Goal: Information Seeking & Learning: Learn about a topic

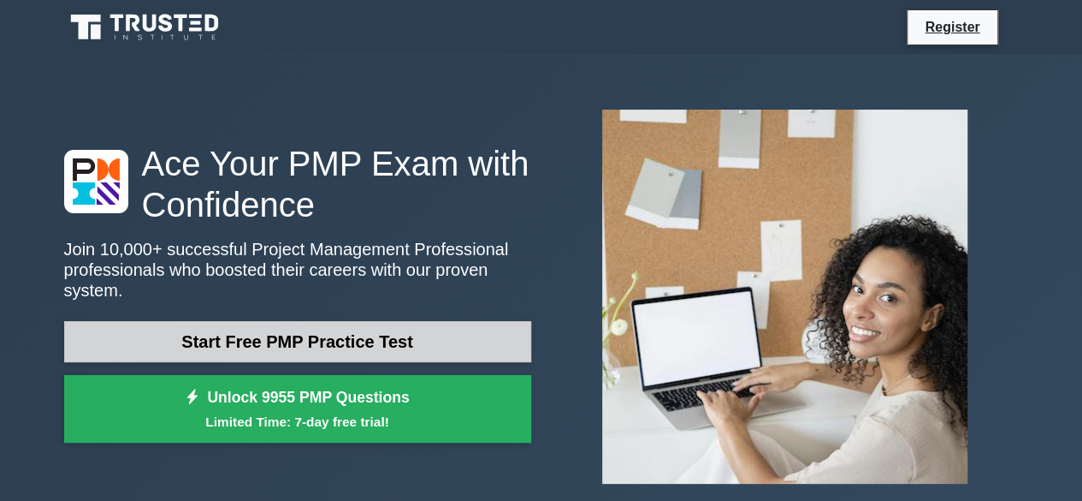
click at [368, 337] on link "Start Free PMP Practice Test" at bounding box center [297, 341] width 467 height 41
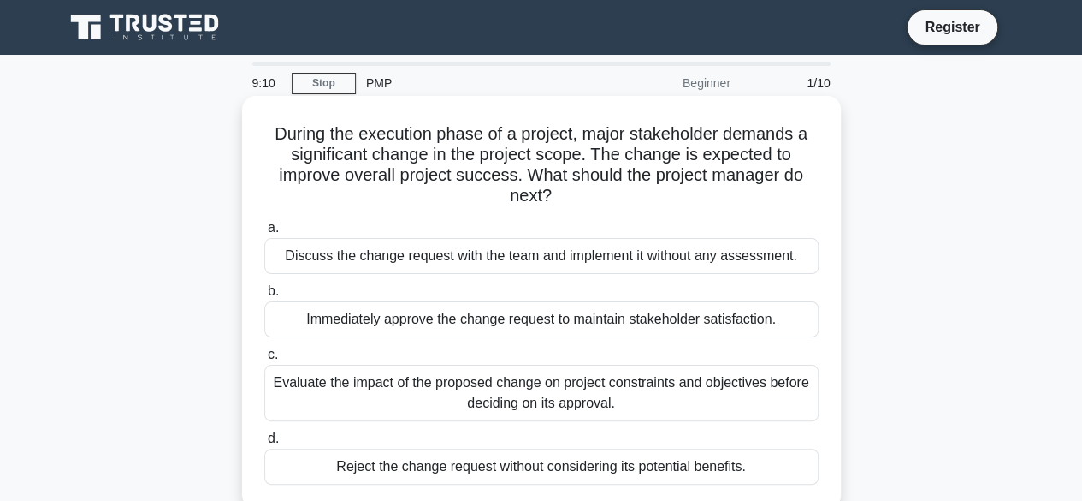
click at [378, 382] on div "Evaluate the impact of the proposed change on project constraints and objective…" at bounding box center [541, 393] width 554 height 56
click at [264, 360] on input "c. Evaluate the impact of the proposed change on project constraints and object…" at bounding box center [264, 354] width 0 height 11
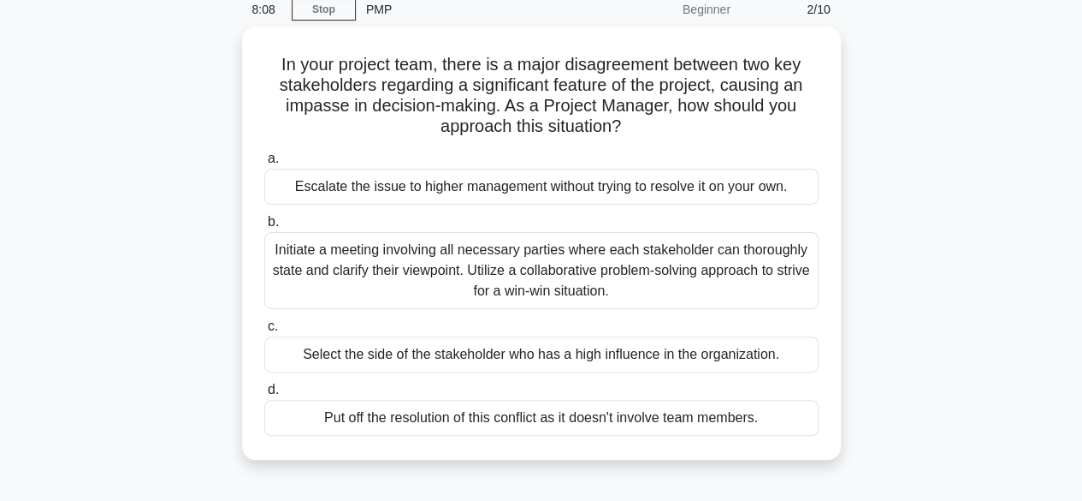
scroll to position [83, 0]
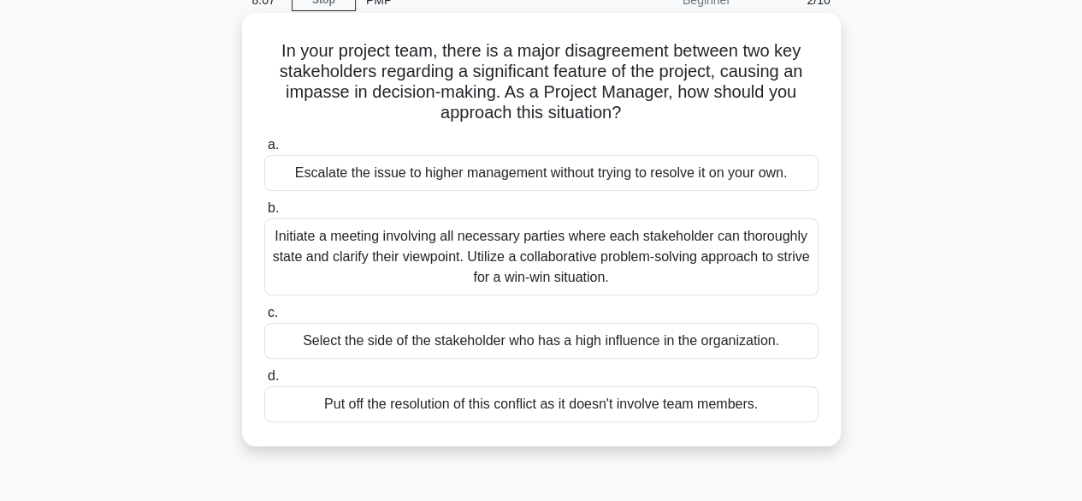
click at [543, 258] on div "Initiate a meeting involving all necessary parties where each stakeholder can t…" at bounding box center [541, 256] width 554 height 77
click at [264, 214] on input "b. Initiate a meeting involving all necessary parties where each stakeholder ca…" at bounding box center [264, 208] width 0 height 11
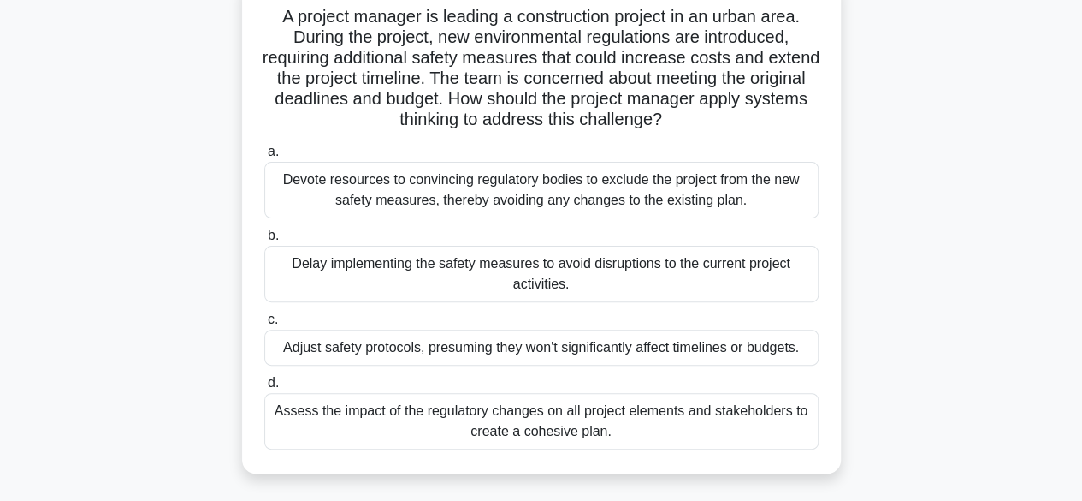
scroll to position [137, 0]
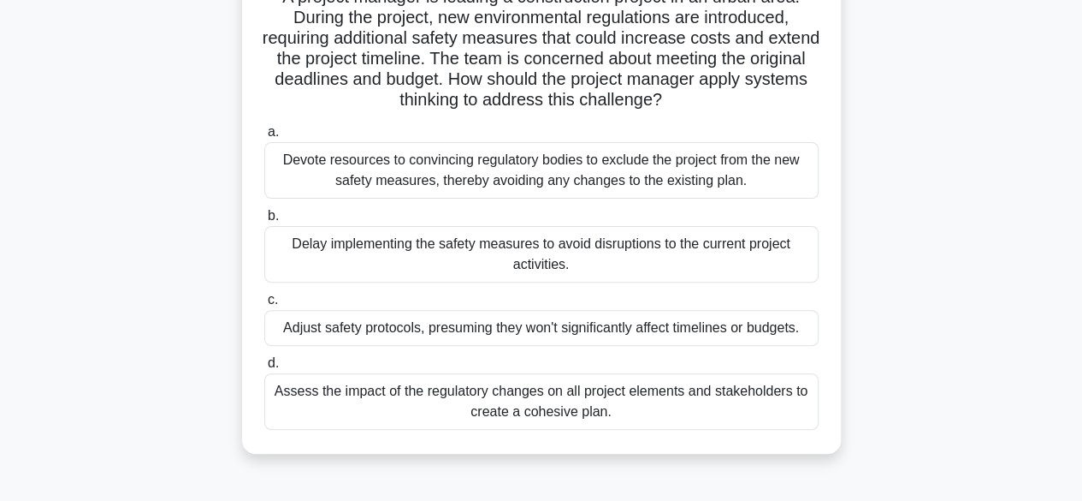
click at [584, 406] on div "Assess the impact of the regulatory changes on all project elements and stakeho…" at bounding box center [541, 401] width 554 height 56
click at [264, 369] on input "d. Assess the impact of the regulatory changes on all project elements and stak…" at bounding box center [264, 363] width 0 height 11
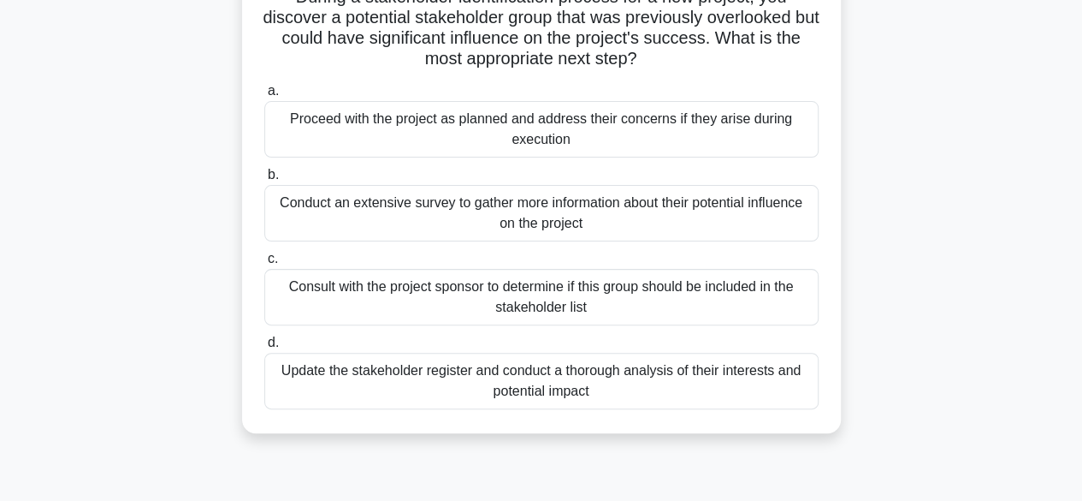
click at [506, 295] on div "Consult with the project sponsor to determine if this group should be included …" at bounding box center [541, 297] width 554 height 56
click at [264, 264] on input "c. Consult with the project sponsor to determine if this group should be includ…" at bounding box center [264, 258] width 0 height 11
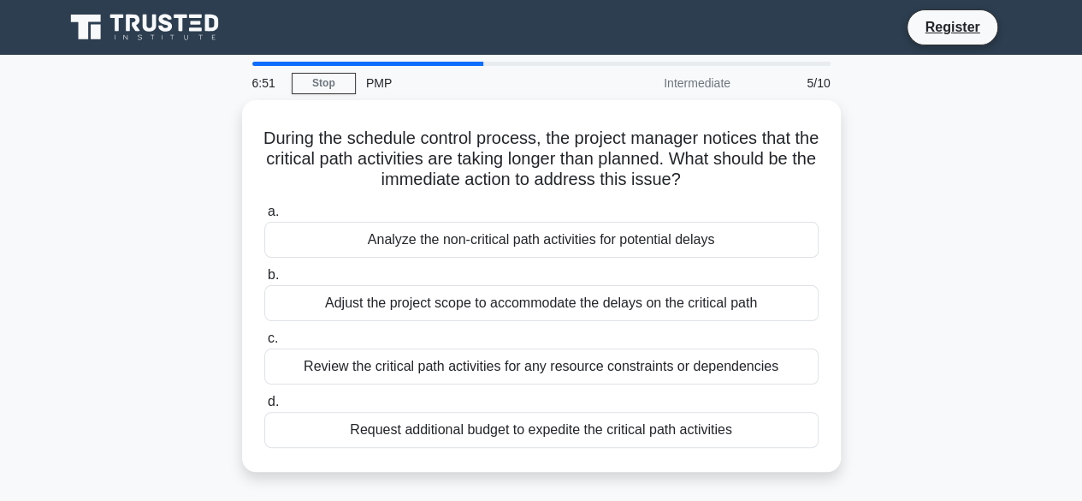
scroll to position [0, 0]
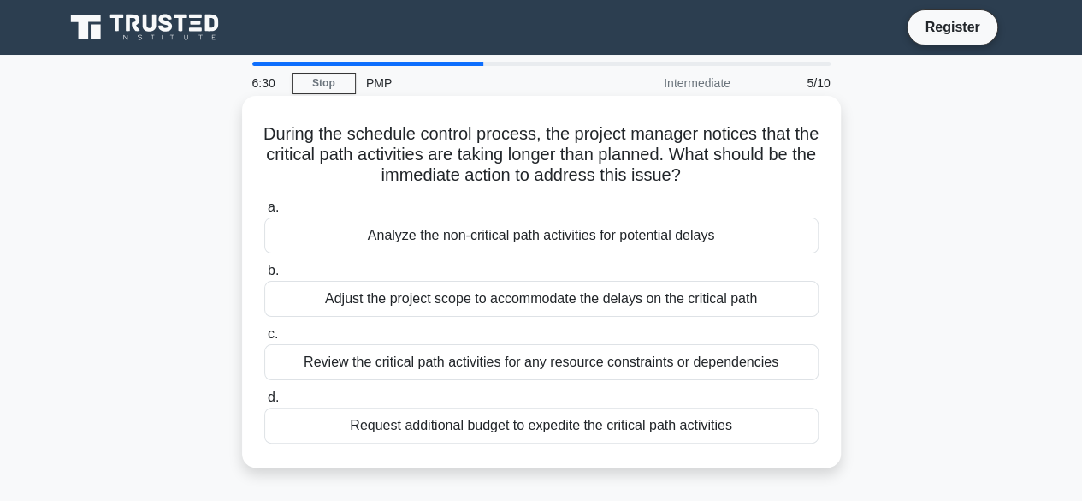
click at [499, 364] on div "Review the critical path activities for any resource constraints or dependencies" at bounding box center [541, 362] width 554 height 36
click at [264, 340] on input "c. Review the critical path activities for any resource constraints or dependen…" at bounding box center [264, 334] width 0 height 11
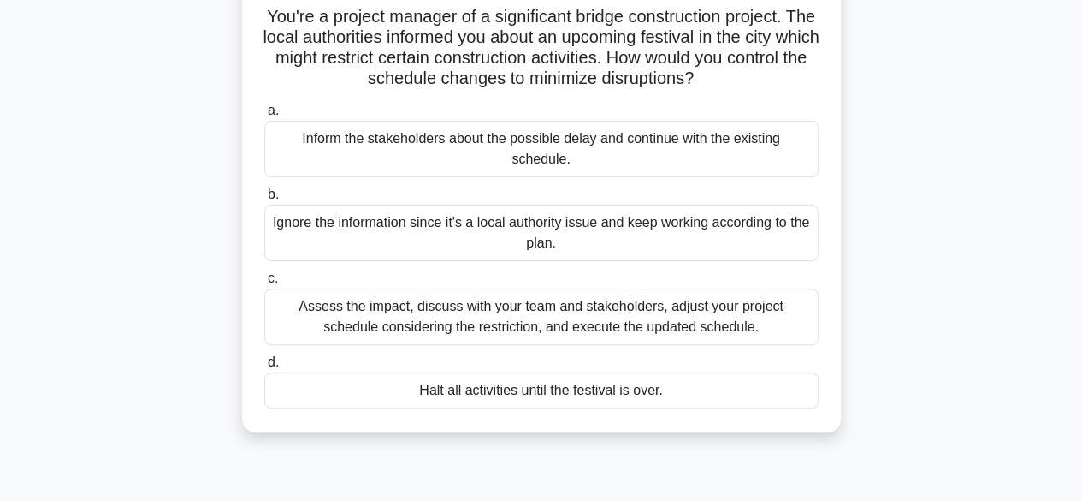
scroll to position [137, 0]
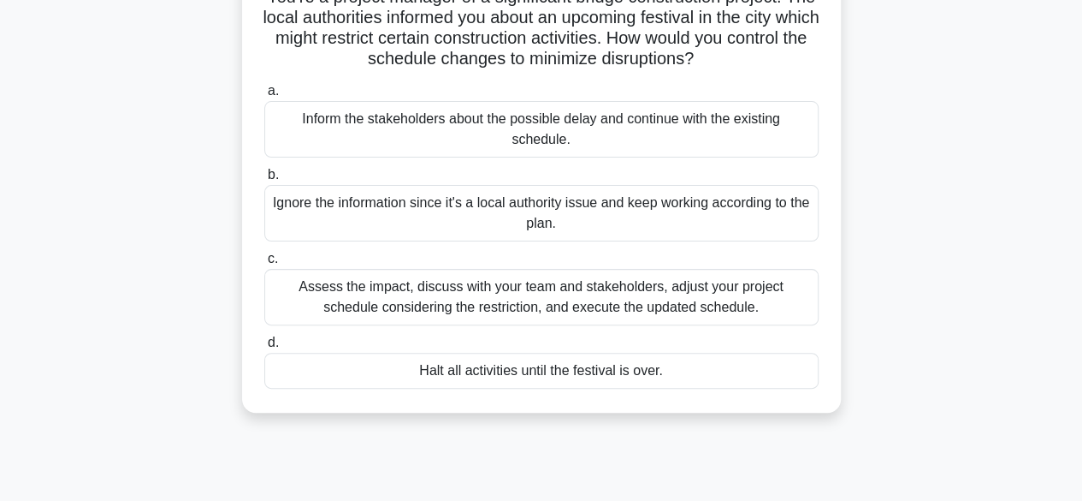
click at [475, 298] on div "Assess the impact, discuss with your team and stakeholders, adjust your project…" at bounding box center [541, 297] width 554 height 56
click at [264, 264] on input "c. Assess the impact, discuss with your team and stakeholders, adjust your proj…" at bounding box center [264, 258] width 0 height 11
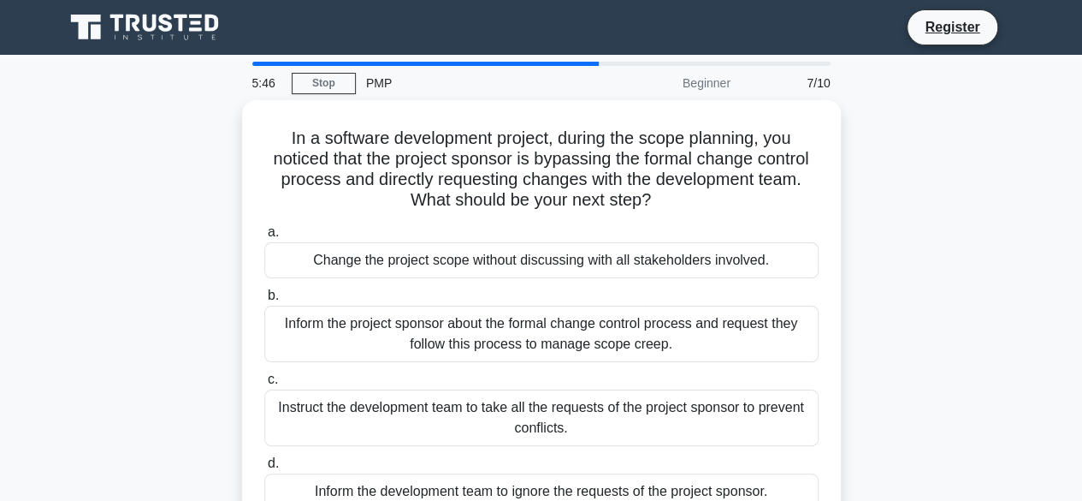
scroll to position [0, 0]
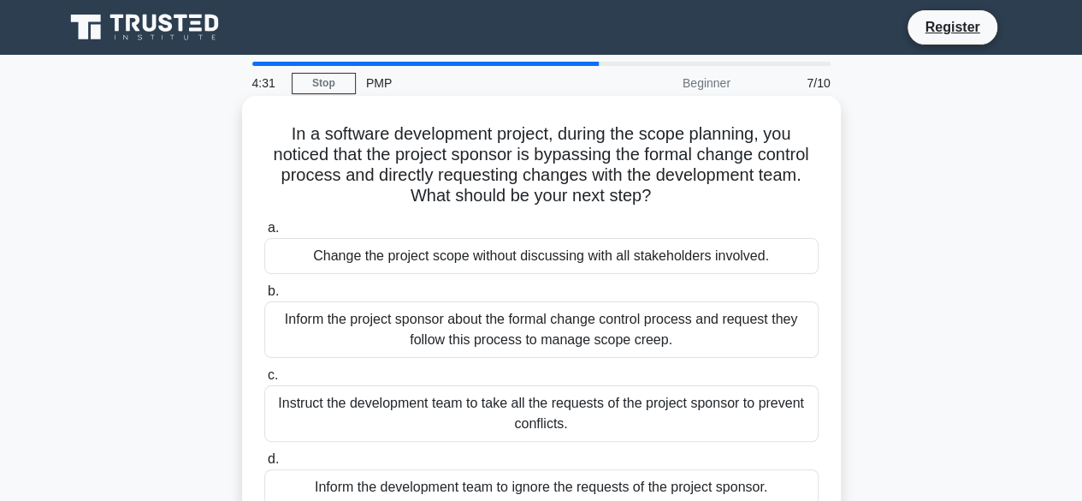
click at [436, 328] on div "Inform the project sponsor about the formal change control process and request …" at bounding box center [541, 329] width 554 height 56
click at [264, 297] on input "b. Inform the project sponsor about the formal change control process and reque…" at bounding box center [264, 291] width 0 height 11
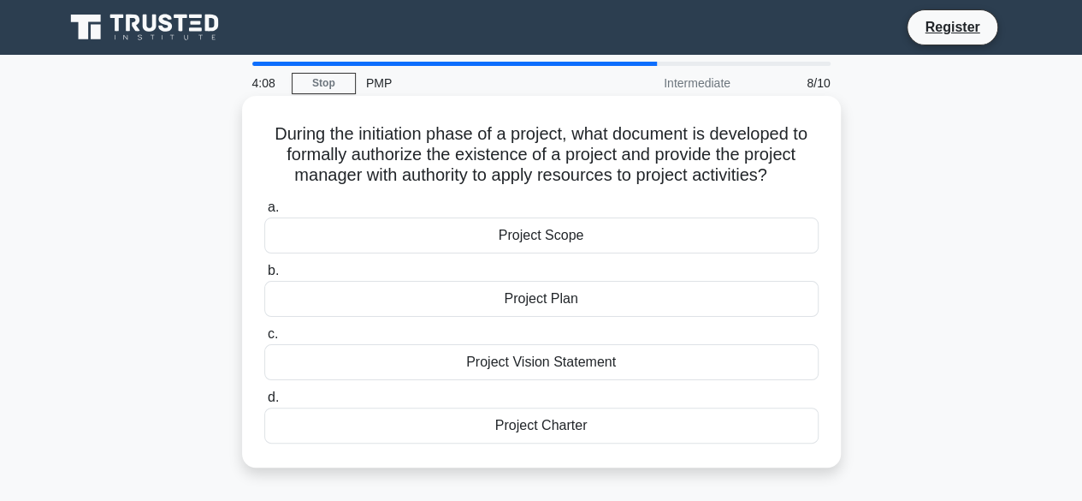
click at [527, 427] on div "Project Charter" at bounding box center [541, 425] width 554 height 36
click at [264, 403] on input "d. Project Charter" at bounding box center [264, 397] width 0 height 11
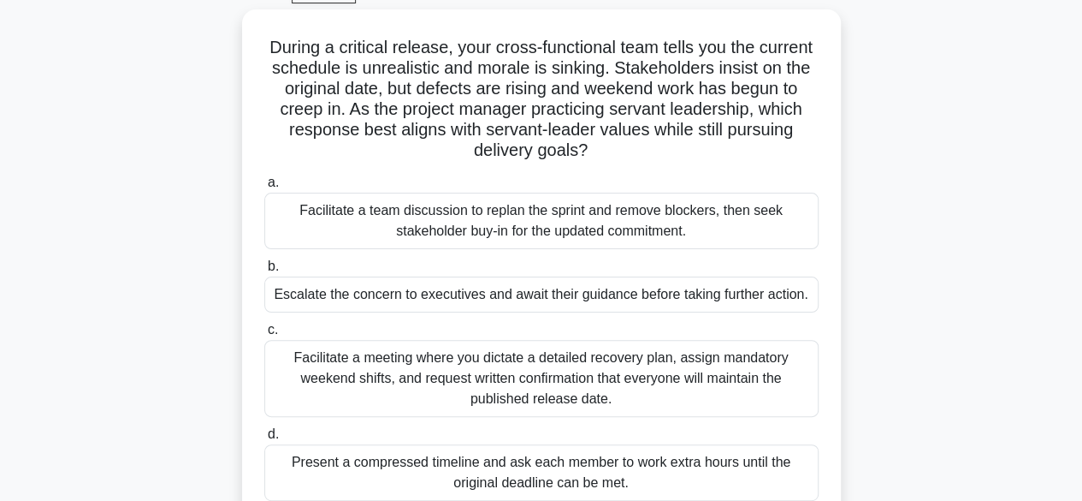
scroll to position [103, 0]
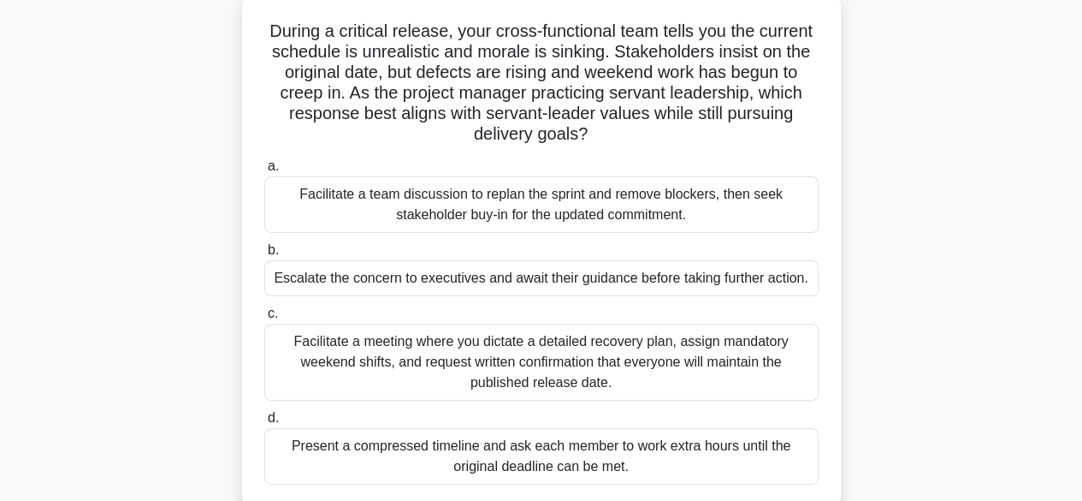
click at [602, 206] on div "Facilitate a team discussion to replan the sprint and remove blockers, then see…" at bounding box center [541, 204] width 554 height 56
click at [264, 172] on input "a. Facilitate a team discussion to replan the sprint and remove blockers, then …" at bounding box center [264, 166] width 0 height 11
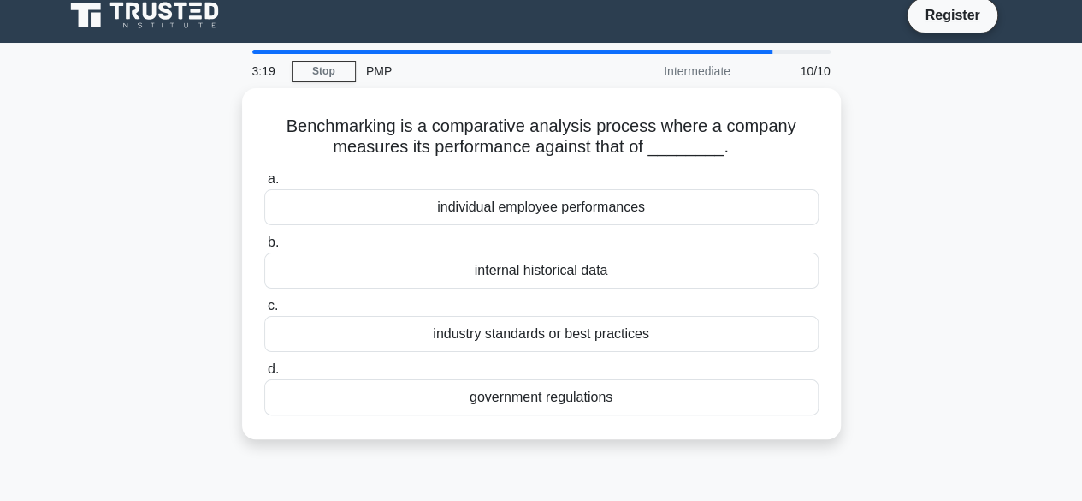
scroll to position [0, 0]
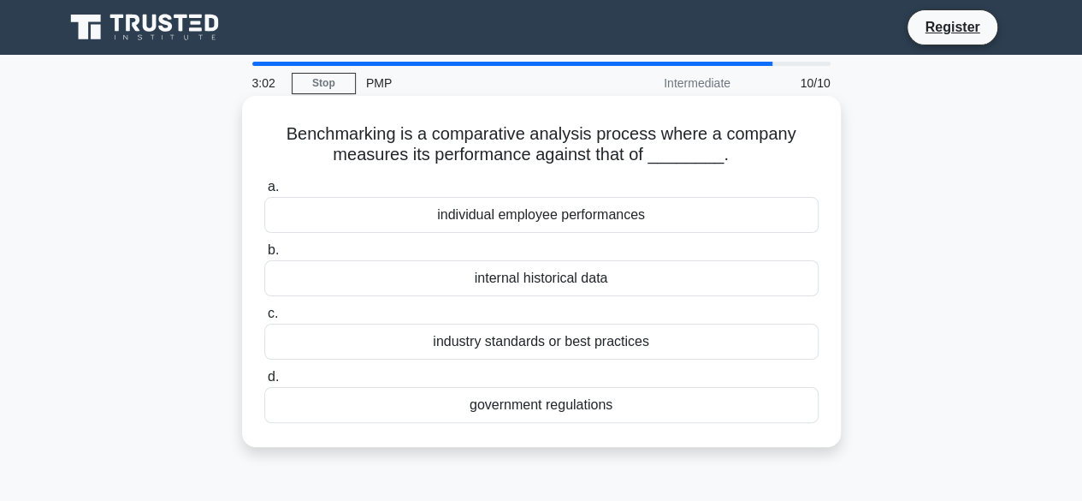
click at [568, 341] on div "industry standards or best practices" at bounding box center [541, 341] width 554 height 36
click at [264, 319] on input "c. industry standards or best practices" at bounding box center [264, 313] width 0 height 11
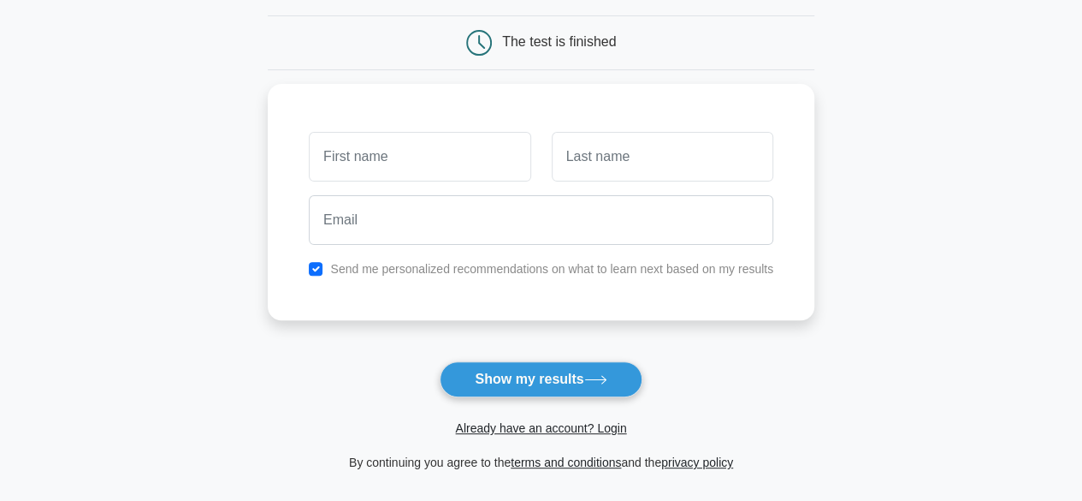
scroll to position [171, 0]
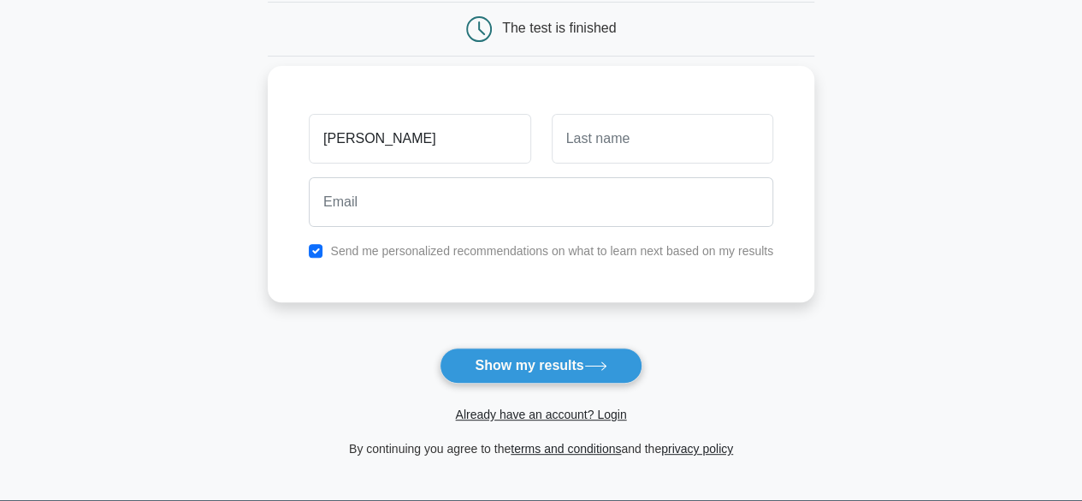
type input "[PERSON_NAME]"
click at [572, 137] on input "text" at bounding box center [663, 139] width 222 height 50
type input "kumar"
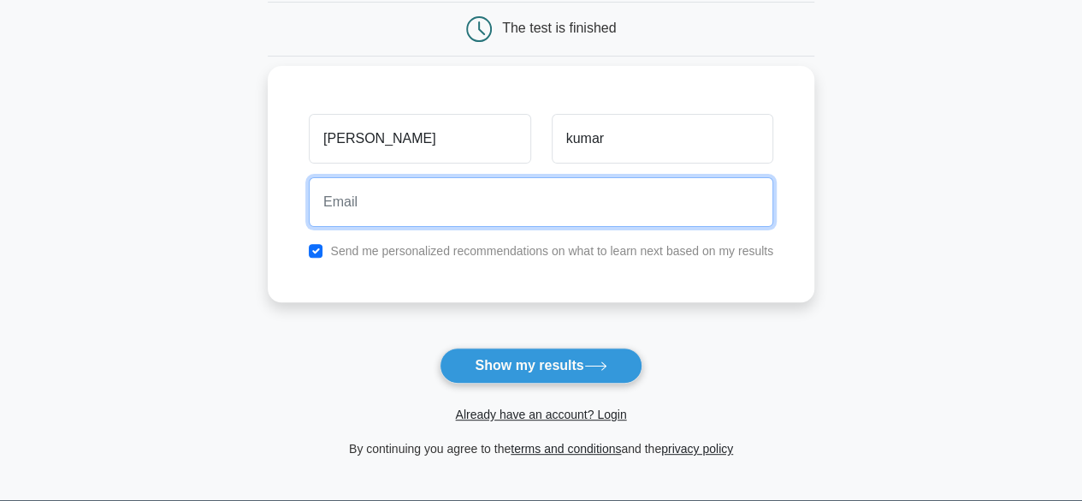
click at [328, 208] on input "email" at bounding box center [541, 202] width 465 height 50
type input "[EMAIL_ADDRESS][DOMAIN_NAME]"
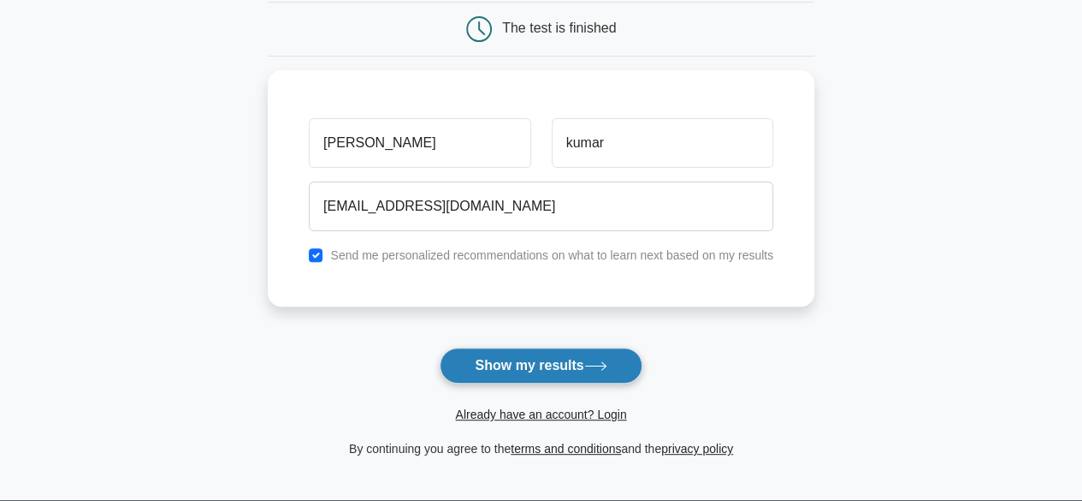
click at [523, 367] on button "Show my results" at bounding box center [541, 365] width 202 height 36
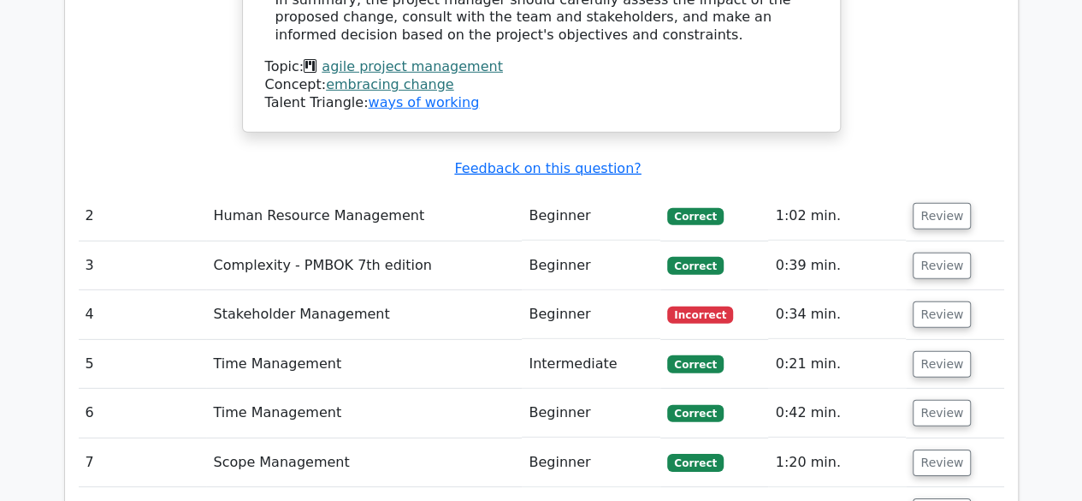
scroll to position [2411, 0]
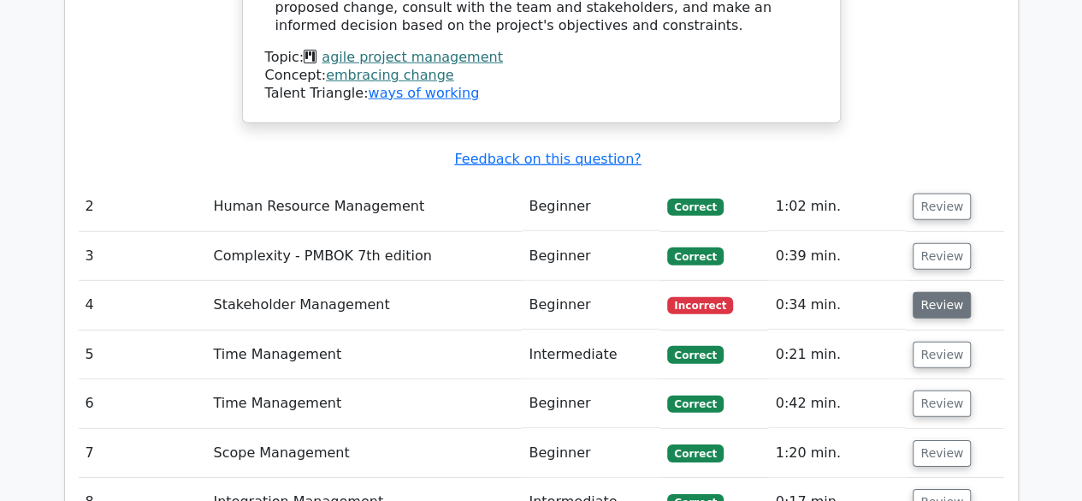
click at [927, 292] on button "Review" at bounding box center [942, 305] width 58 height 27
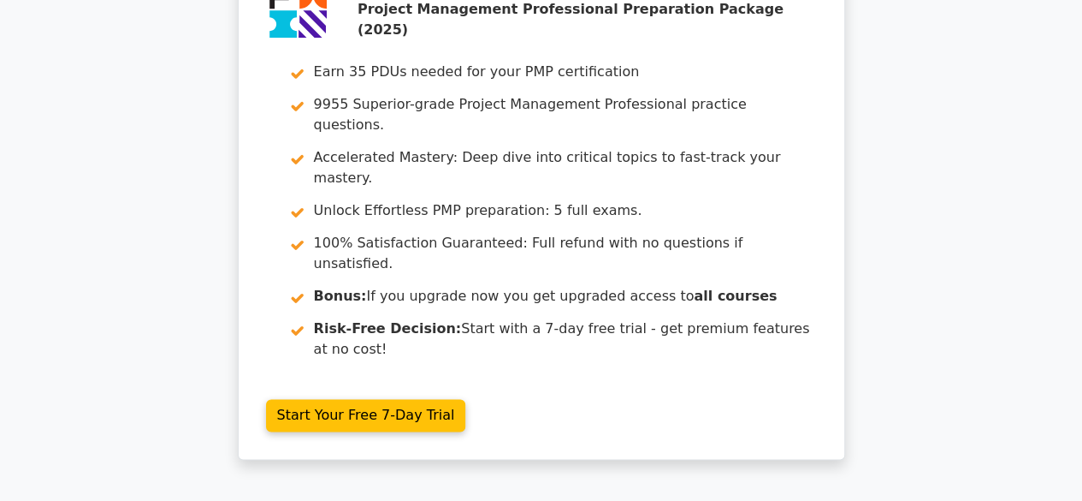
scroll to position [4361, 0]
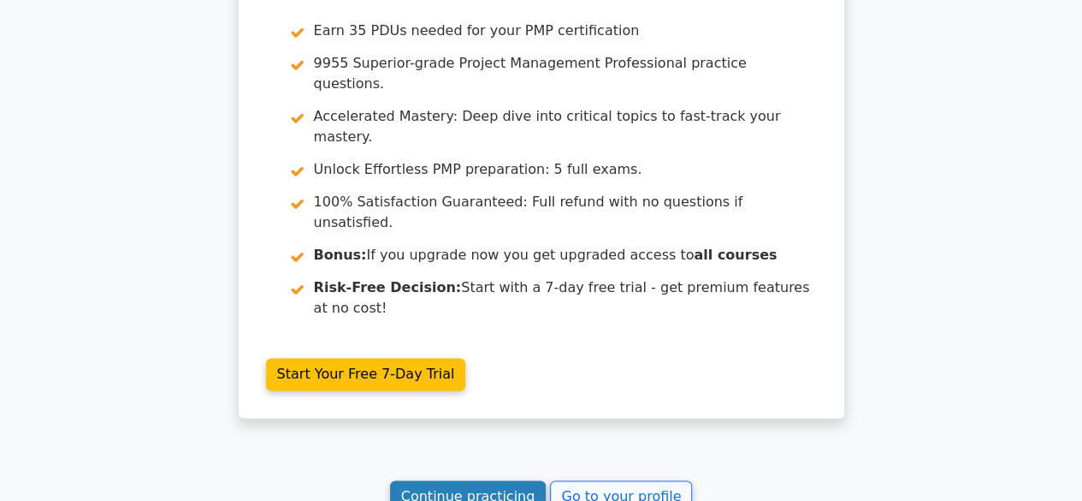
click at [469, 480] on link "Continue practicing" at bounding box center [468, 496] width 157 height 33
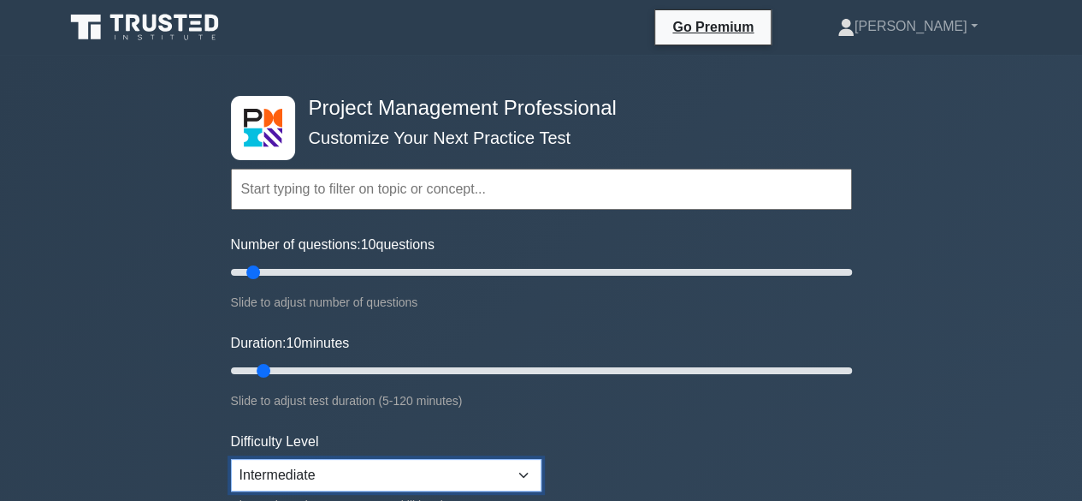
click at [521, 473] on select "Beginner Intermediate Expert" at bounding box center [386, 475] width 311 height 33
click at [231, 459] on select "Beginner Intermediate Expert" at bounding box center [386, 475] width 311 height 33
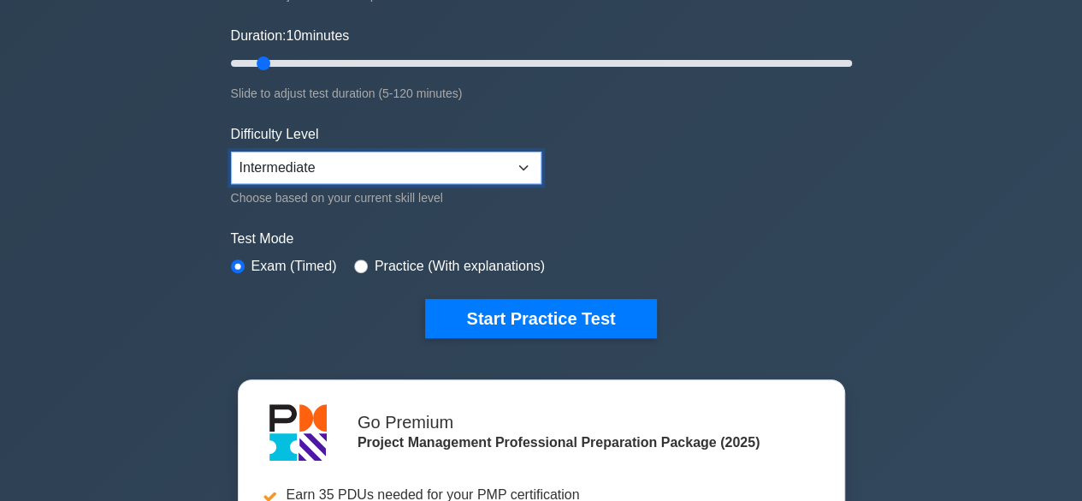
scroll to position [308, 0]
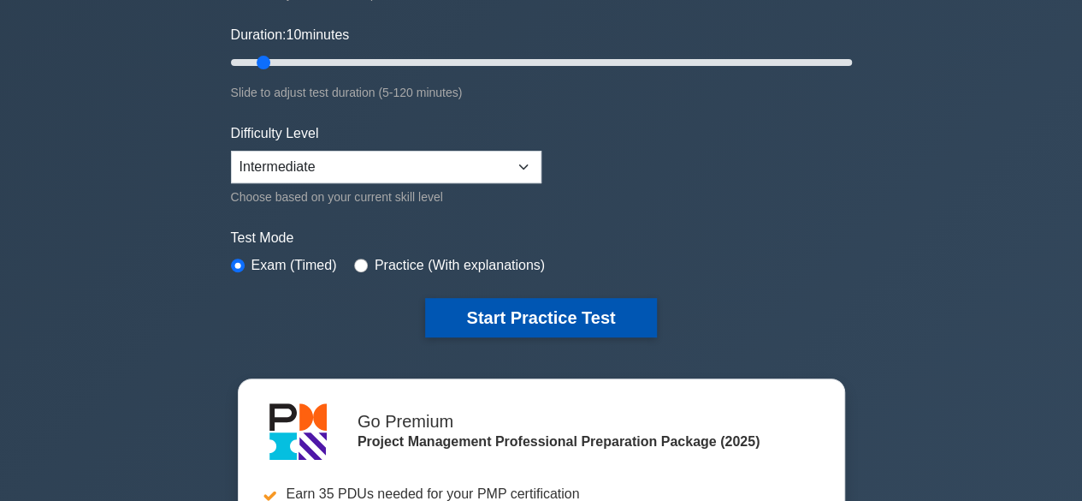
click at [513, 316] on button "Start Practice Test" at bounding box center [540, 317] width 231 height 39
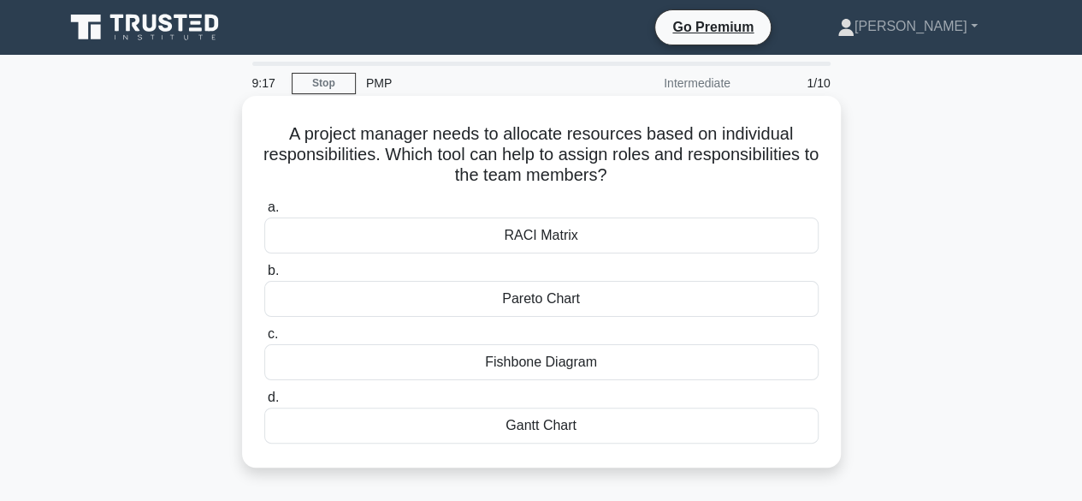
click at [512, 246] on div "RACI Matrix" at bounding box center [541, 235] width 554 height 36
click at [264, 213] on input "a. RACI Matrix" at bounding box center [264, 207] width 0 height 11
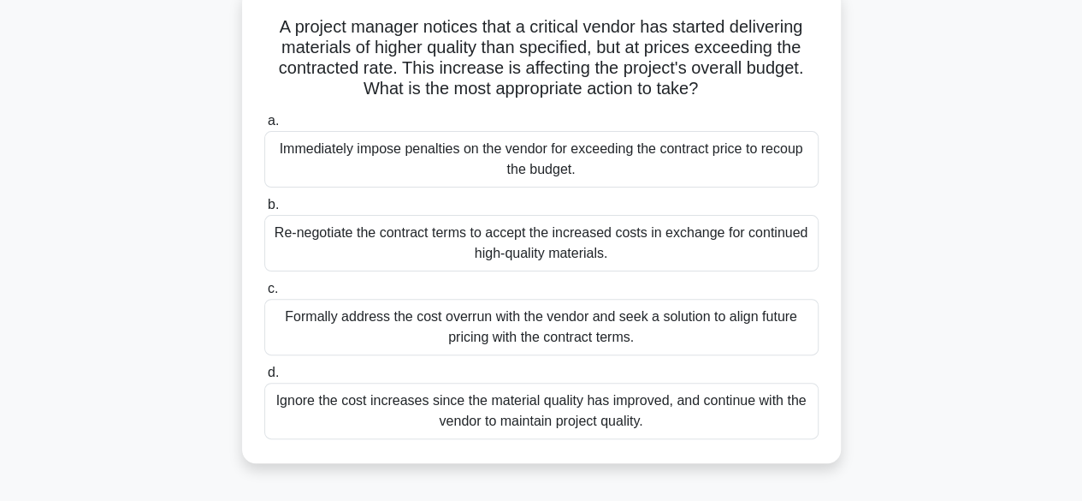
scroll to position [137, 0]
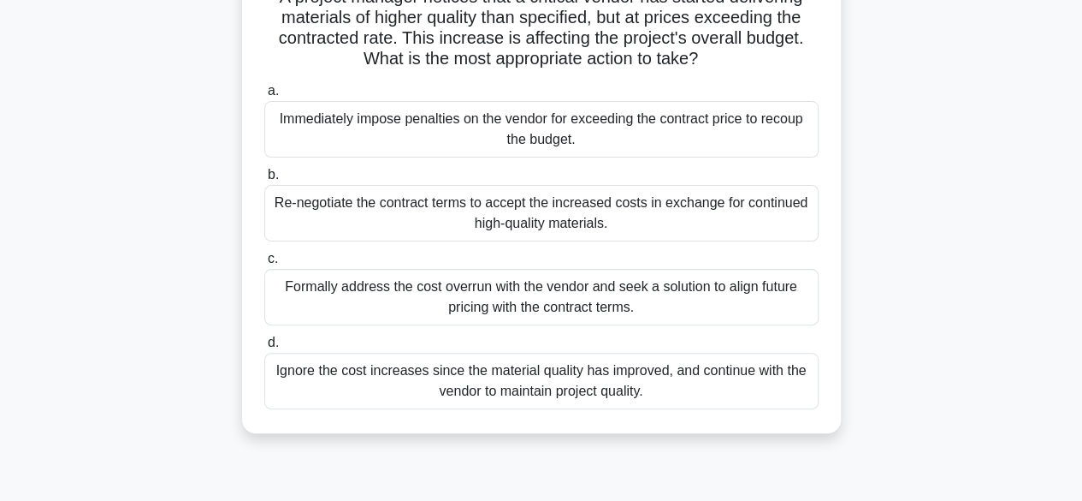
click at [519, 301] on div "Formally address the cost overrun with the vendor and seek a solution to align …" at bounding box center [541, 297] width 554 height 56
click at [264, 264] on input "c. Formally address the cost overrun with the vendor and seek a solution to ali…" at bounding box center [264, 258] width 0 height 11
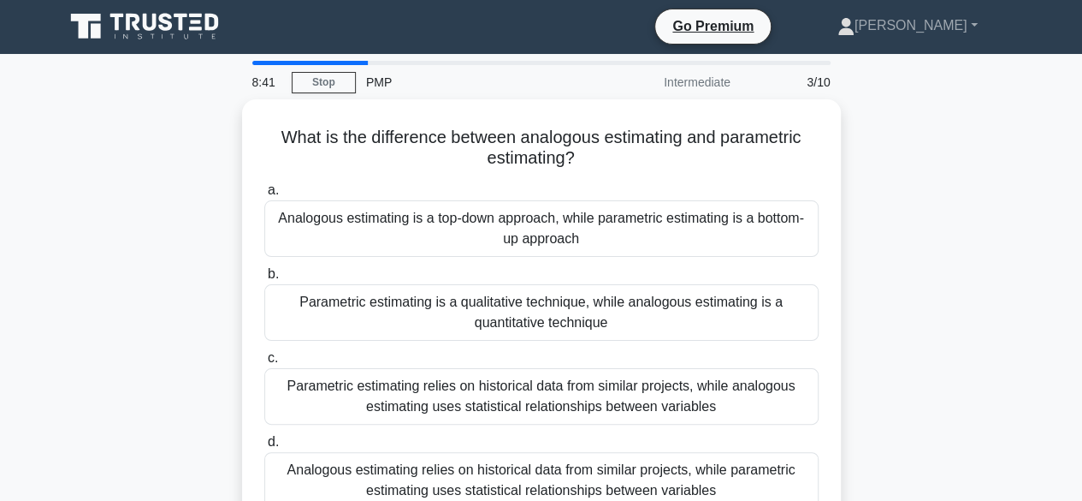
scroll to position [0, 0]
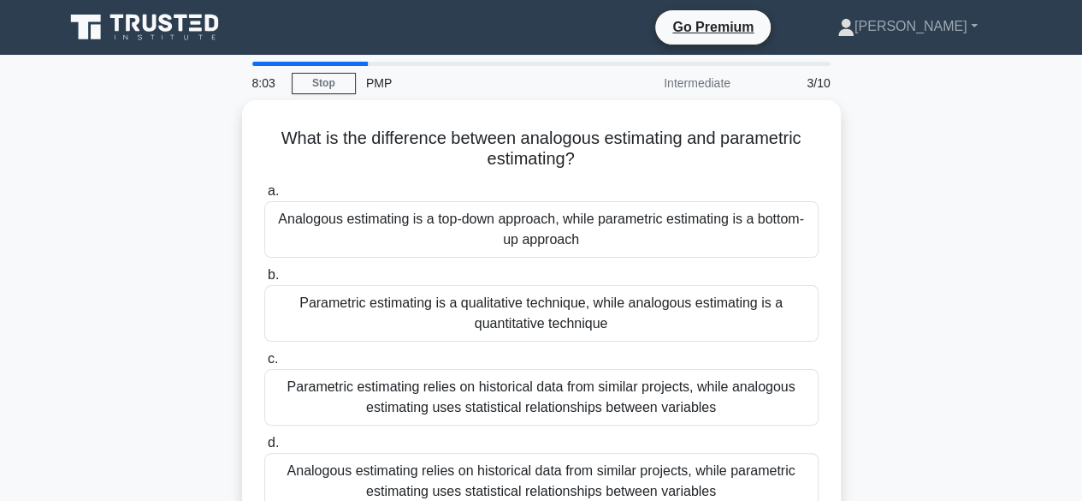
click at [519, 301] on div "Parametric estimating is a qualitative technique, while analogous estimating is…" at bounding box center [541, 313] width 554 height 56
click at [264, 281] on input "b. Parametric estimating is a qualitative technique, while analogous estimating…" at bounding box center [264, 275] width 0 height 11
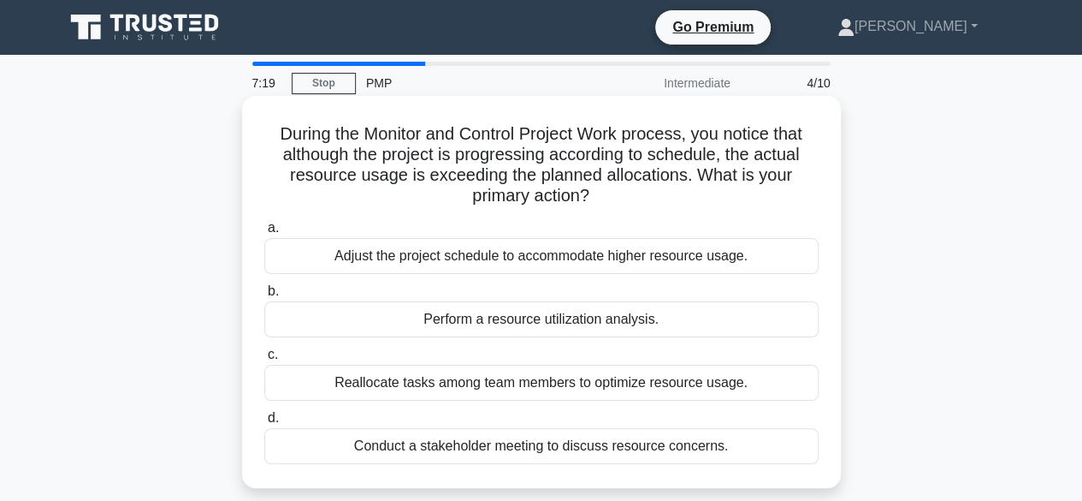
click at [616, 446] on div "Conduct a stakeholder meeting to discuss resource concerns." at bounding box center [541, 446] width 554 height 36
click at [264, 424] on input "d. Conduct a stakeholder meeting to discuss resource concerns." at bounding box center [264, 417] width 0 height 11
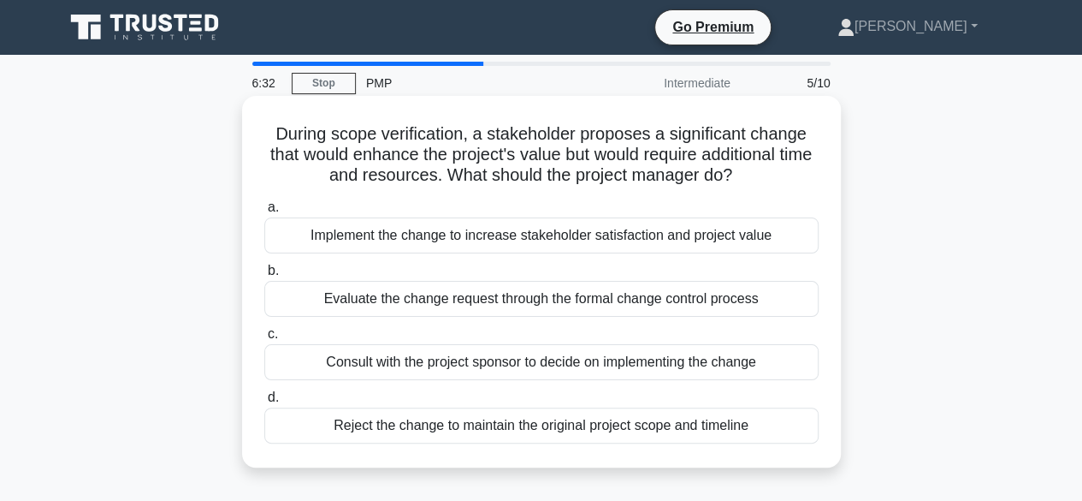
click at [571, 307] on div "Evaluate the change request through the formal change control process" at bounding box center [541, 299] width 554 height 36
click at [264, 276] on input "b. Evaluate the change request through the formal change control process" at bounding box center [264, 270] width 0 height 11
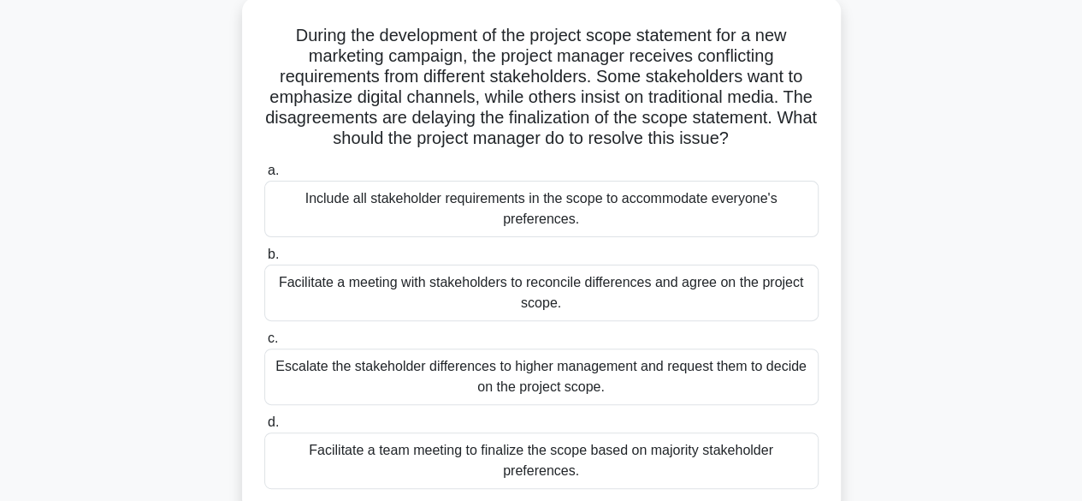
scroll to position [137, 0]
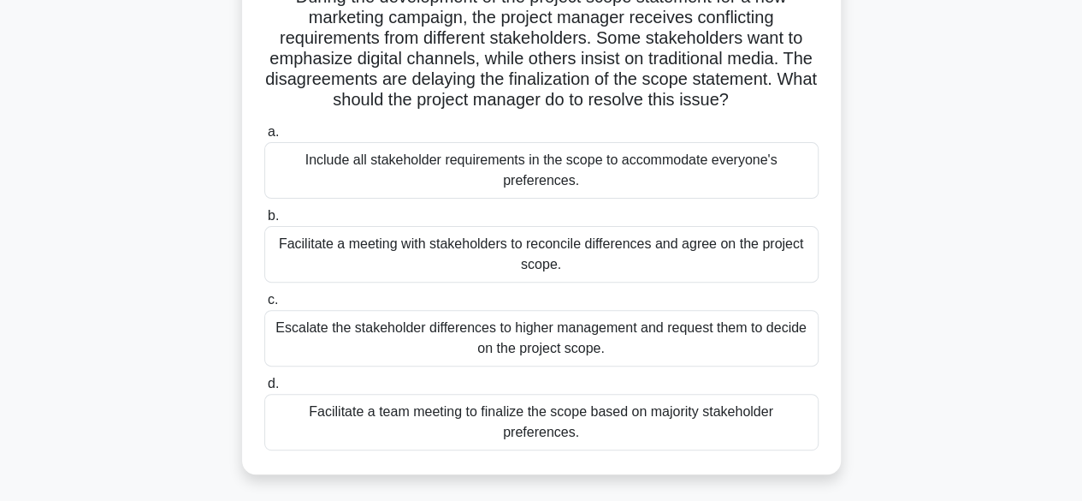
click at [562, 258] on div "Facilitate a meeting with stakeholders to reconcile differences and agree on th…" at bounding box center [541, 254] width 554 height 56
click at [264, 222] on input "b. Facilitate a meeting with stakeholders to reconcile differences and agree on…" at bounding box center [264, 215] width 0 height 11
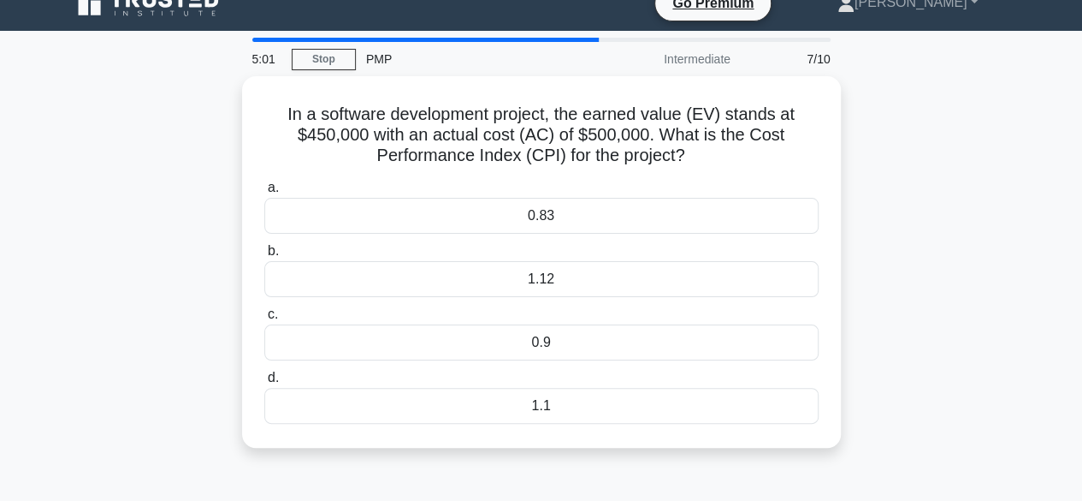
scroll to position [0, 0]
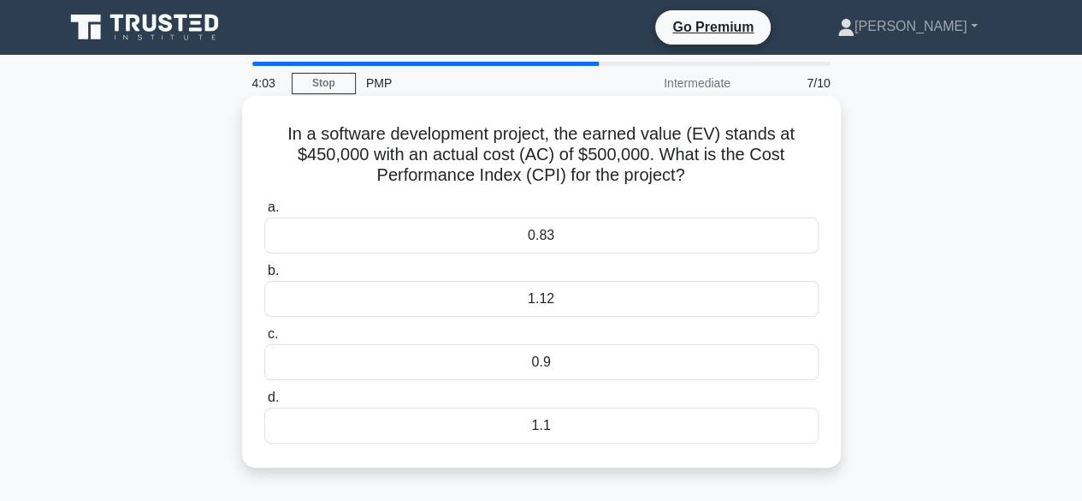
click at [547, 427] on div "1.1" at bounding box center [541, 425] width 554 height 36
click at [264, 403] on input "d. 1.1" at bounding box center [264, 397] width 0 height 11
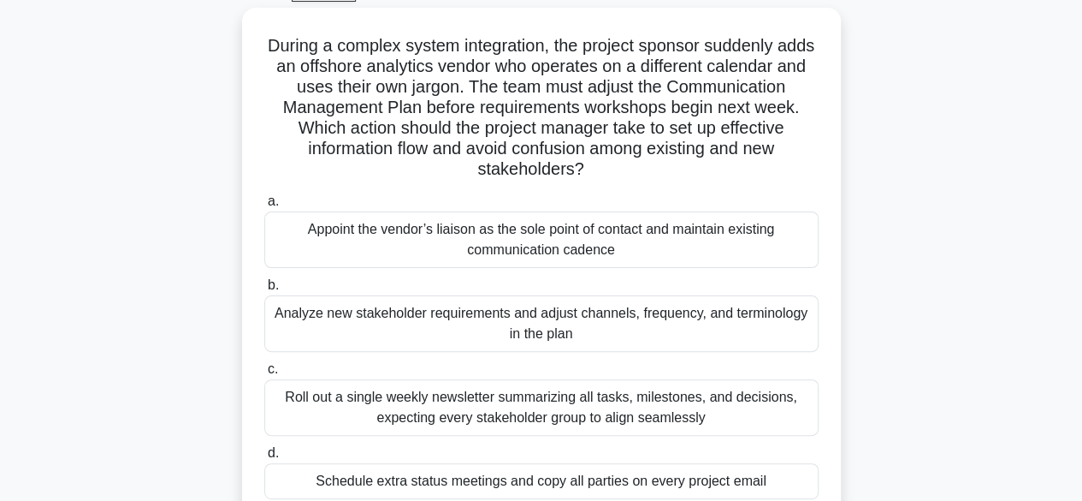
scroll to position [103, 0]
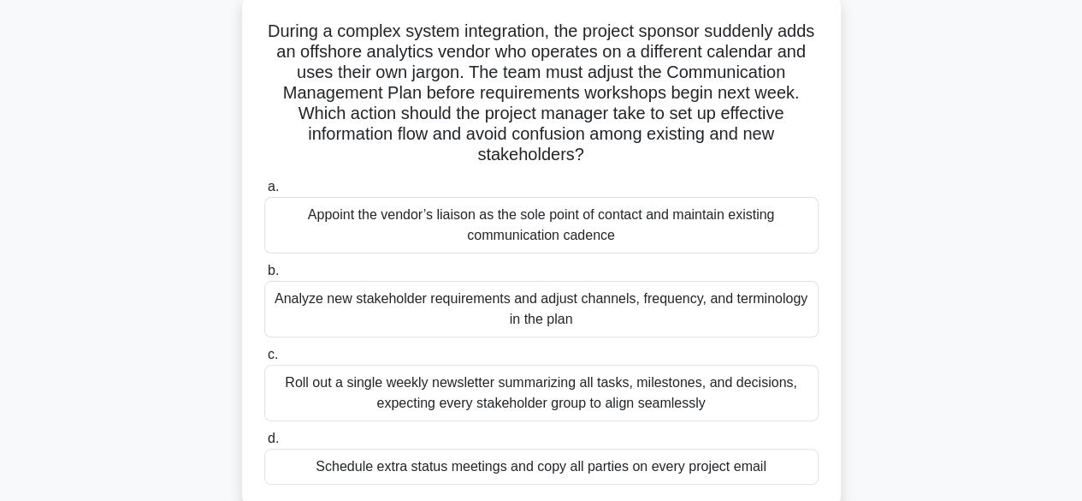
click at [586, 310] on div "Analyze new stakeholder requirements and adjust channels, frequency, and termin…" at bounding box center [541, 309] width 554 height 56
click at [264, 276] on input "b. Analyze new stakeholder requirements and adjust channels, frequency, and ter…" at bounding box center [264, 270] width 0 height 11
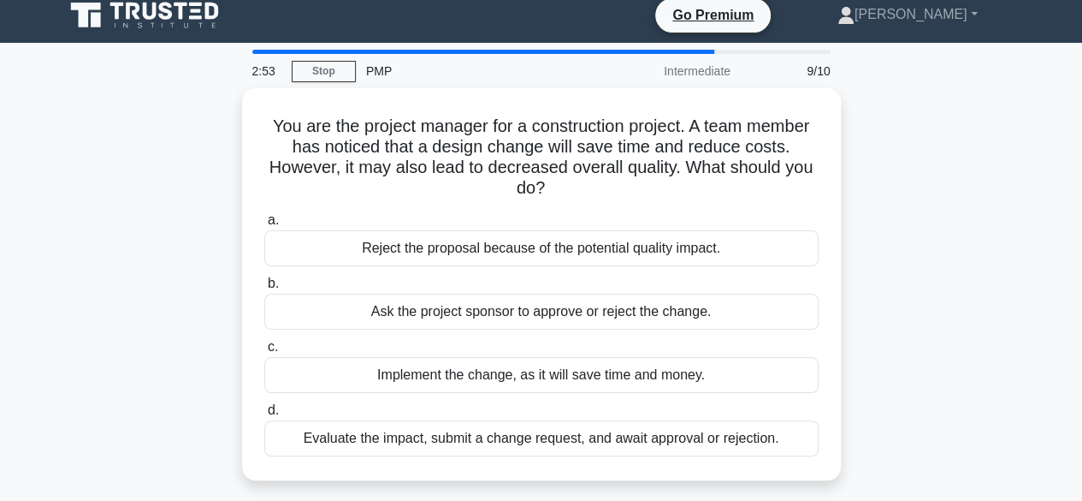
scroll to position [0, 0]
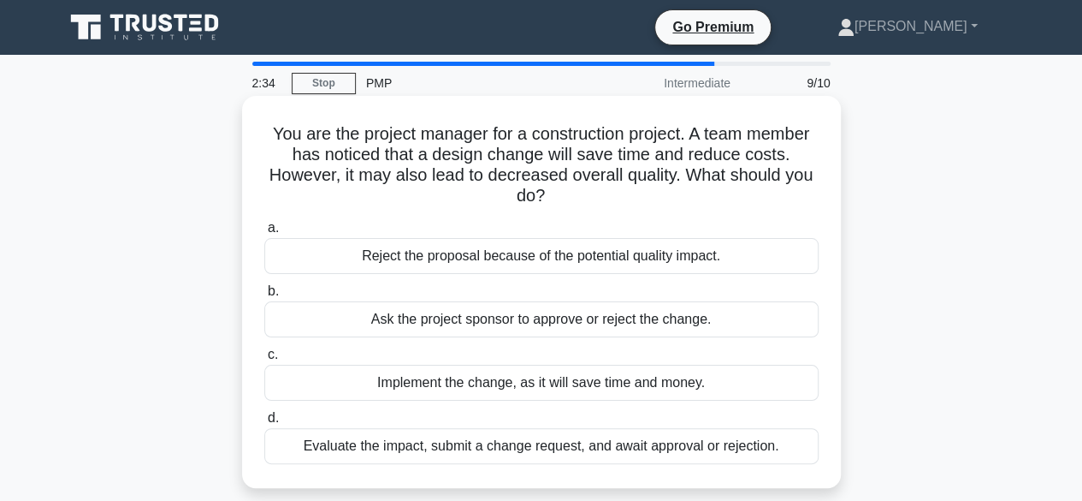
click at [608, 444] on div "Evaluate the impact, submit a change request, and await approval or rejection." at bounding box center [541, 446] width 554 height 36
click at [264, 424] on input "d. Evaluate the impact, submit a change request, and await approval or rejectio…" at bounding box center [264, 417] width 0 height 11
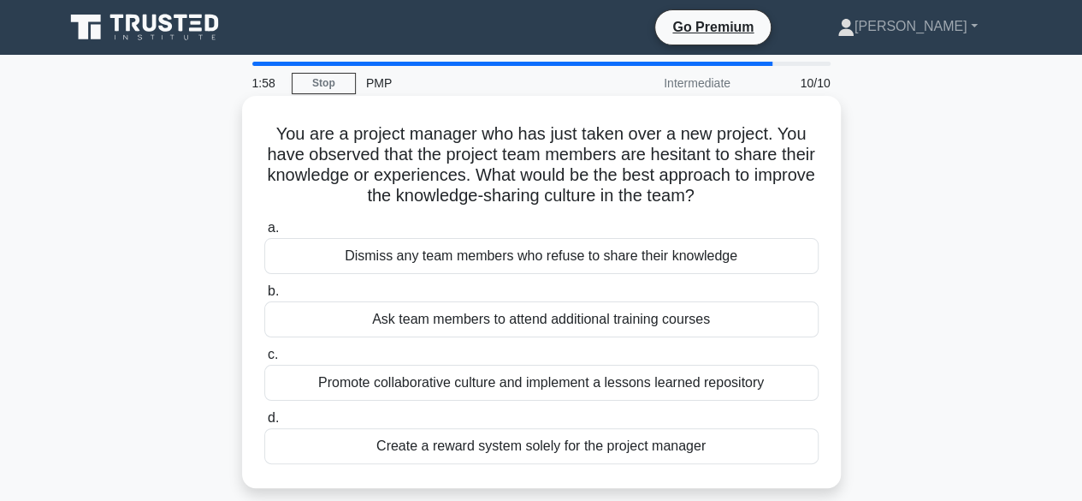
click at [703, 386] on div "Promote collaborative culture and implement a lessons learned repository" at bounding box center [541, 383] width 554 height 36
click at [264, 360] on input "c. Promote collaborative culture and implement a lessons learned repository" at bounding box center [264, 354] width 0 height 11
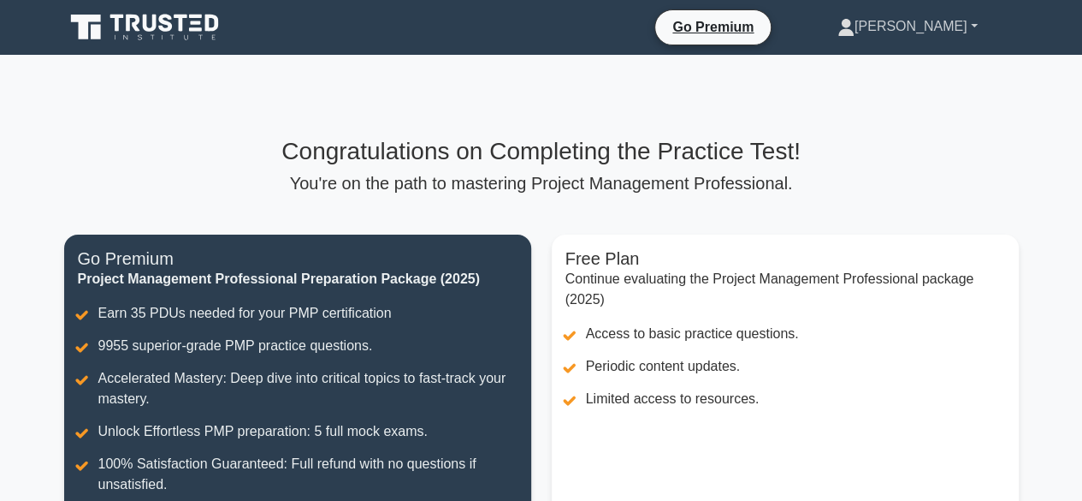
click at [969, 31] on link "[PERSON_NAME]" at bounding box center [908, 26] width 222 height 34
click at [917, 74] on link "Profile" at bounding box center [864, 66] width 135 height 27
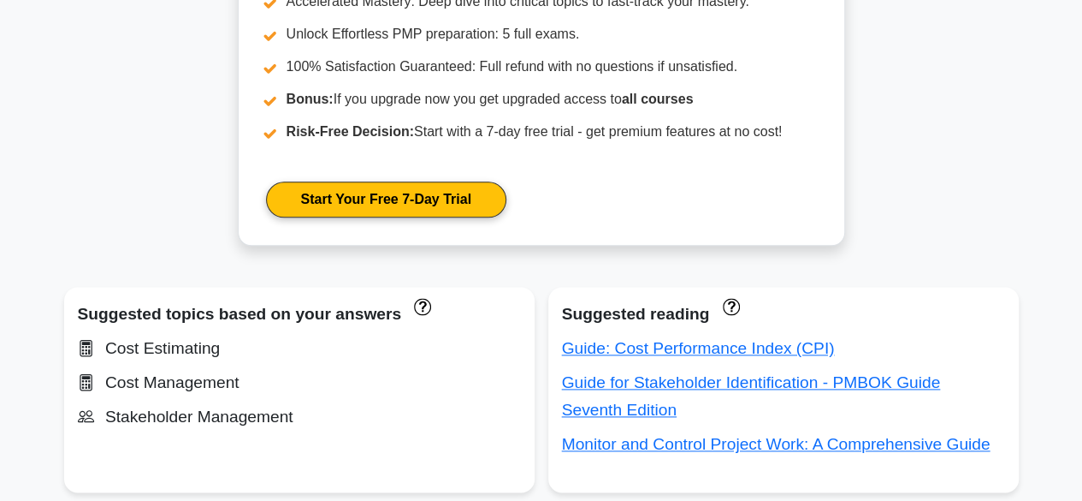
scroll to position [969, 0]
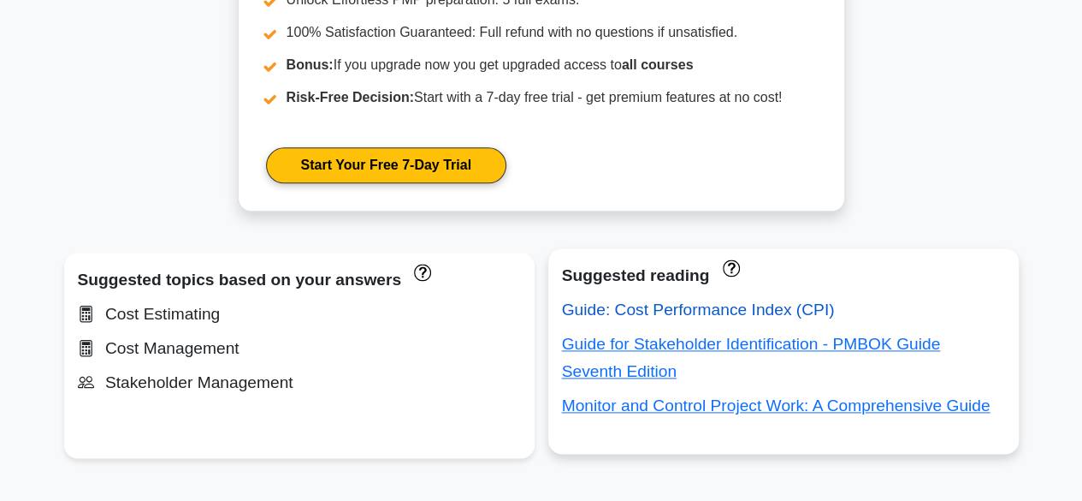
click at [703, 311] on link "Guide: Cost Performance Index (CPI)" at bounding box center [698, 309] width 273 height 18
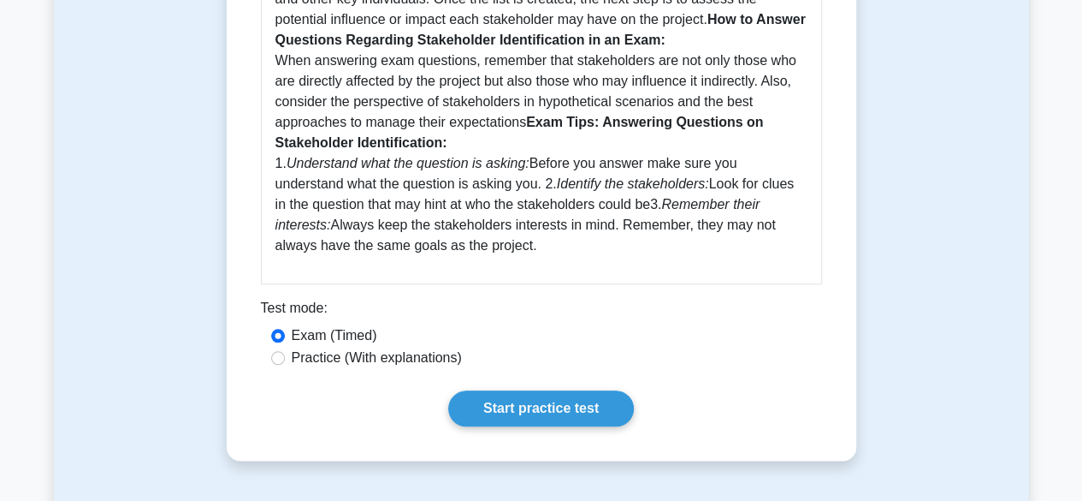
scroll to position [787, 0]
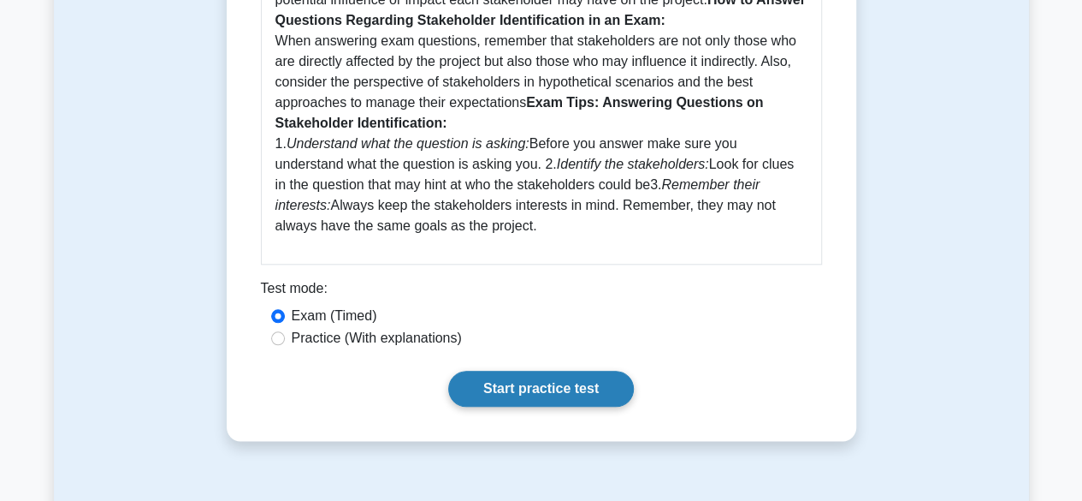
click at [513, 390] on link "Start practice test" at bounding box center [541, 389] width 186 height 36
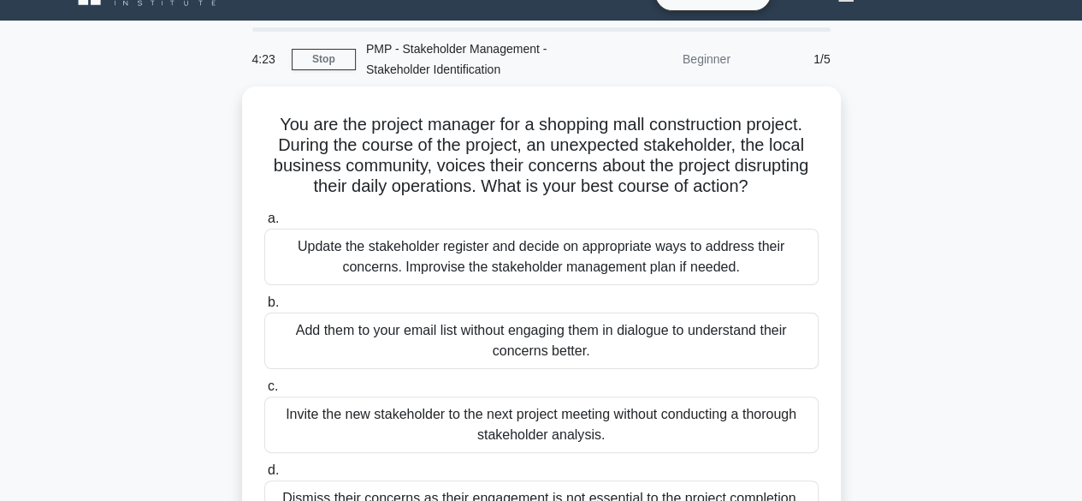
scroll to position [68, 0]
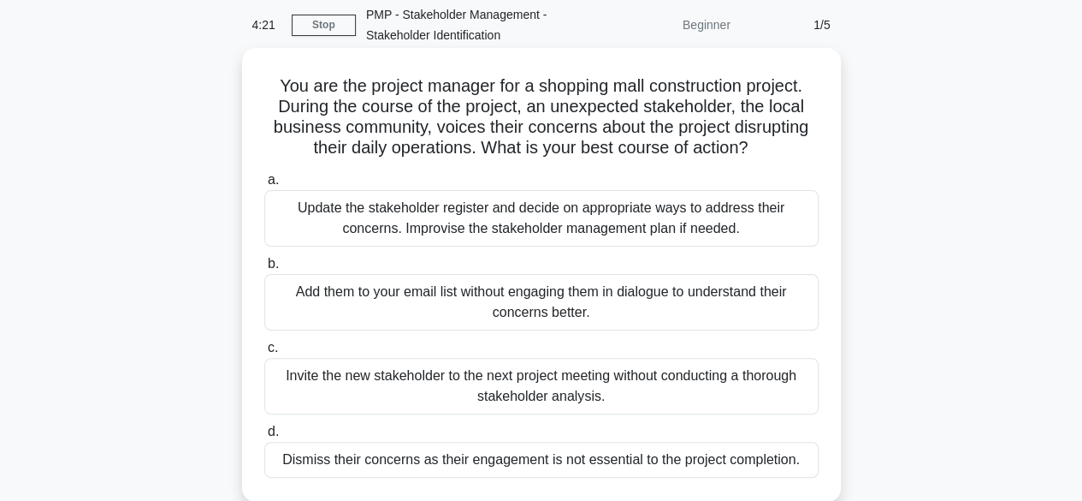
click at [589, 226] on div "Update the stakeholder register and decide on appropriate ways to address their…" at bounding box center [541, 218] width 554 height 56
click at [264, 186] on input "a. Update the stakeholder register and decide on appropriate ways to address th…" at bounding box center [264, 180] width 0 height 11
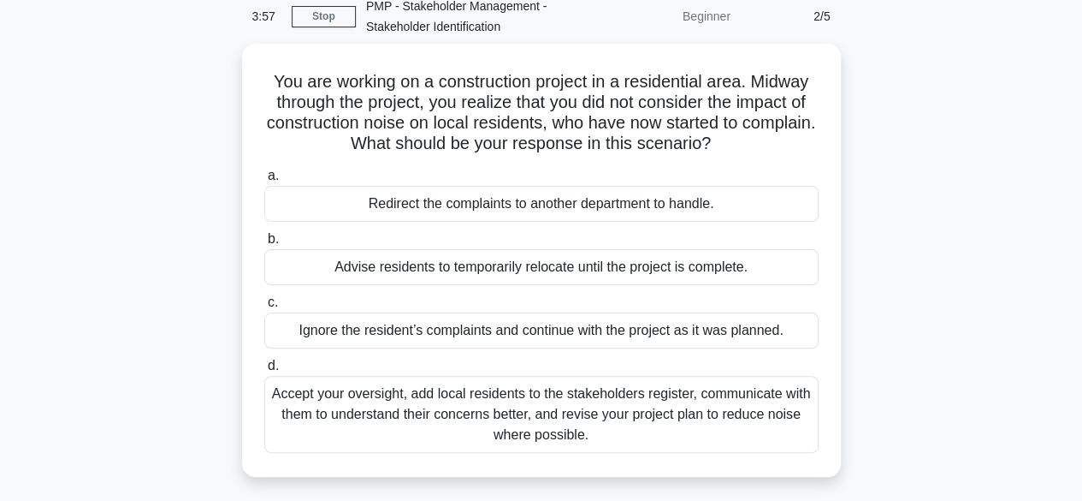
scroll to position [103, 0]
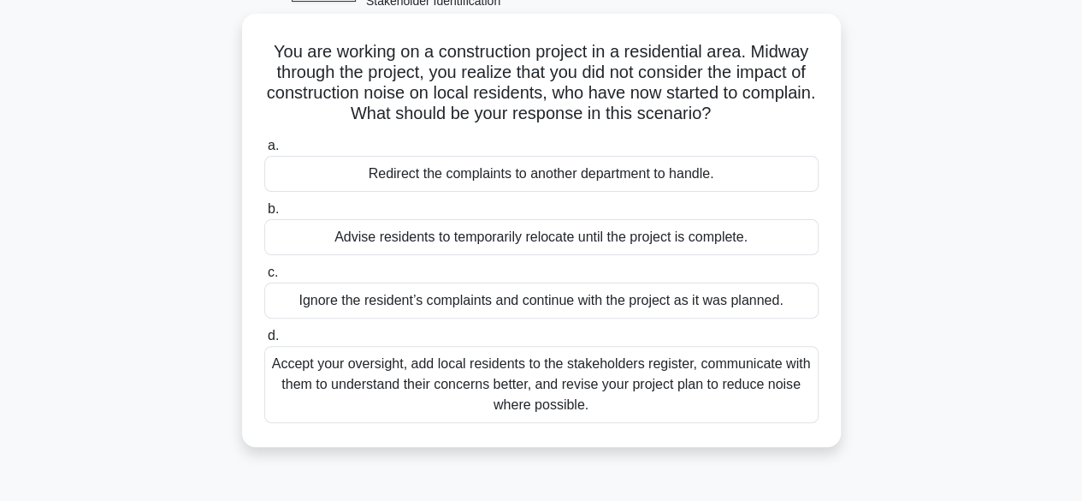
click at [572, 382] on div "Accept your oversight, add local residents to the stakeholders register, commun…" at bounding box center [541, 384] width 554 height 77
click at [264, 341] on input "d. Accept your oversight, add local residents to the stakeholders register, com…" at bounding box center [264, 335] width 0 height 11
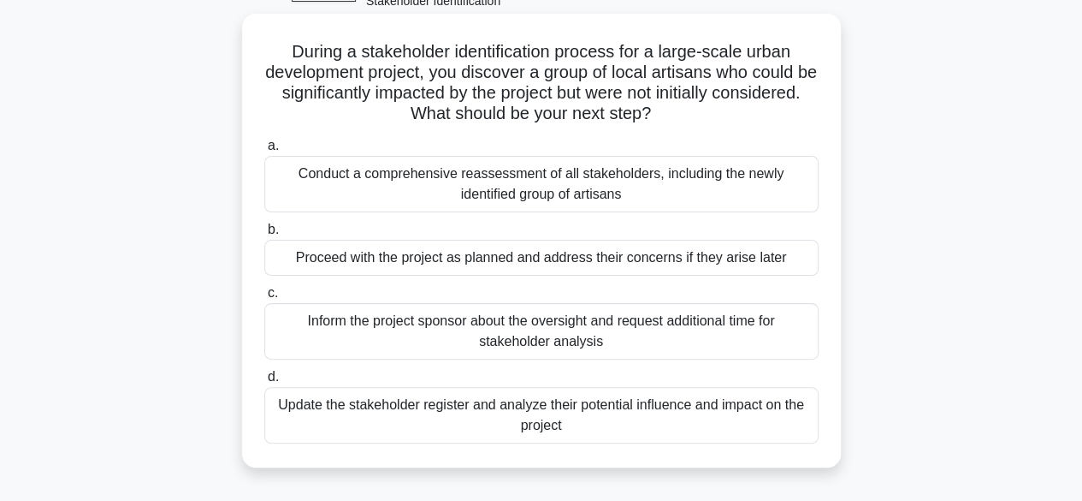
click at [650, 420] on div "Update the stakeholder register and analyze their potential influence and impac…" at bounding box center [541, 415] width 554 height 56
click at [264, 382] on input "d. Update the stakeholder register and analyze their potential influence and im…" at bounding box center [264, 376] width 0 height 11
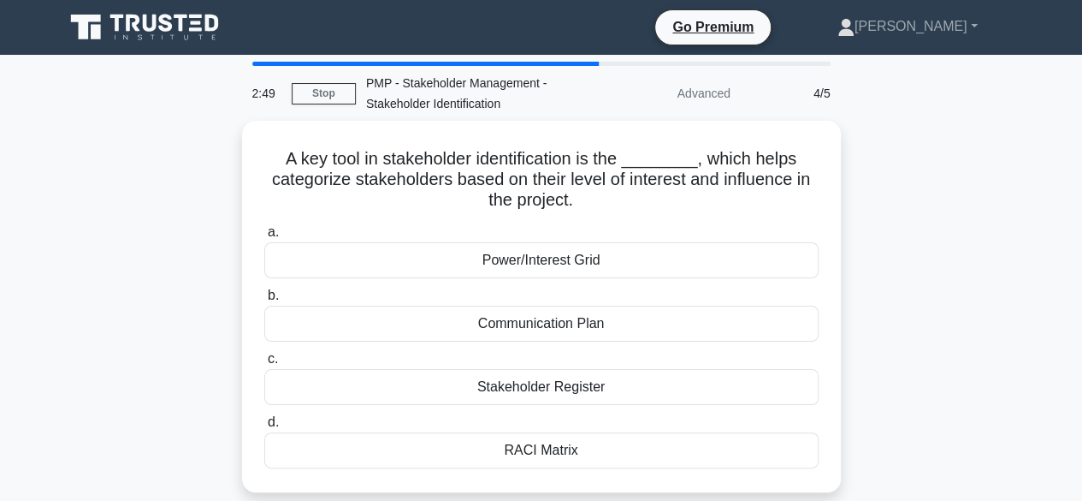
scroll to position [0, 0]
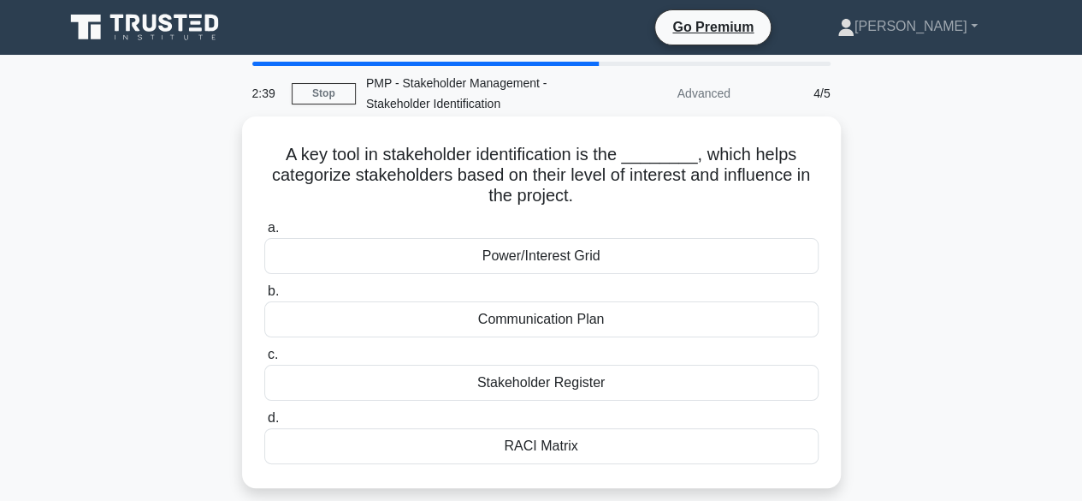
click at [558, 381] on div "Stakeholder Register" at bounding box center [541, 383] width 554 height 36
click at [264, 360] on input "c. Stakeholder Register" at bounding box center [264, 354] width 0 height 11
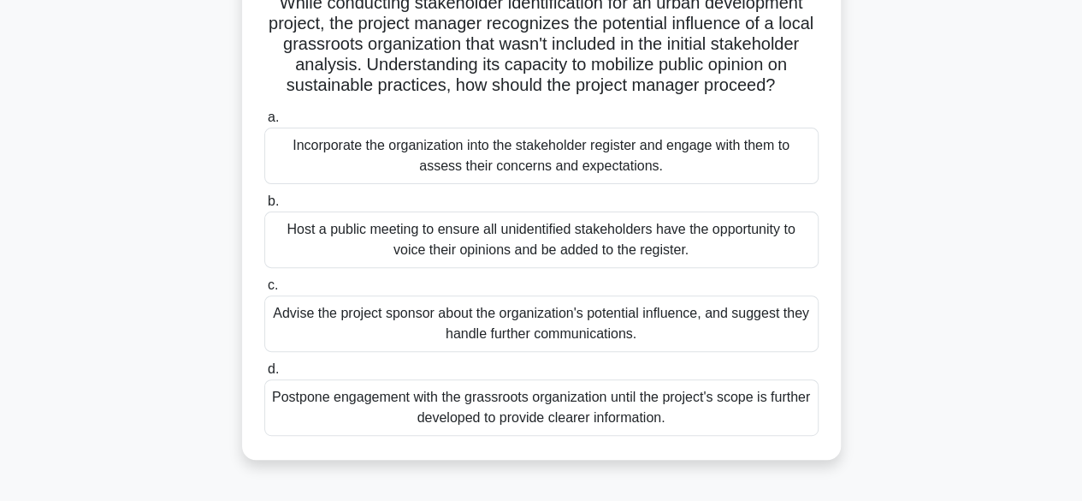
scroll to position [171, 0]
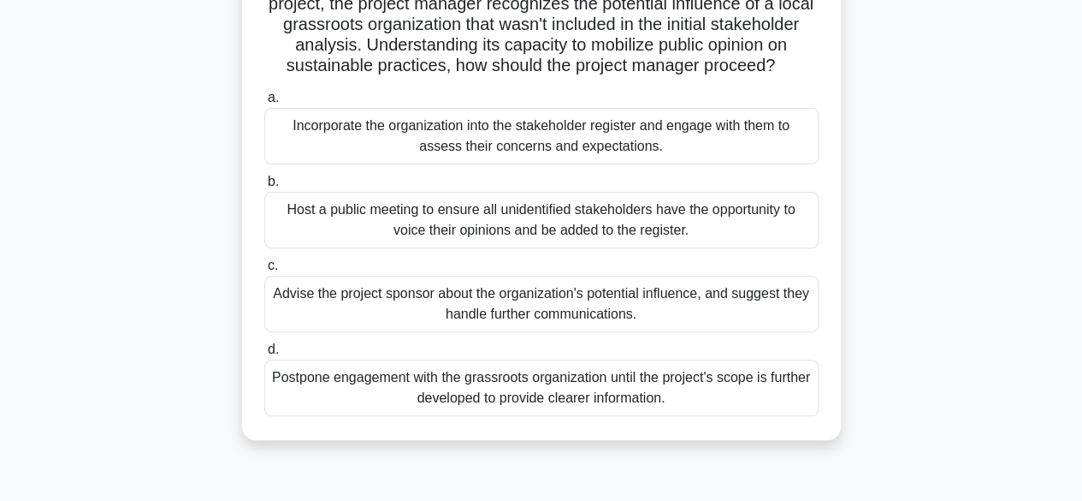
click at [618, 248] on div "Host a public meeting to ensure all unidentified stakeholders have the opportun…" at bounding box center [541, 220] width 554 height 56
click at [264, 187] on input "b. Host a public meeting to ensure all unidentified stakeholders have the oppor…" at bounding box center [264, 181] width 0 height 11
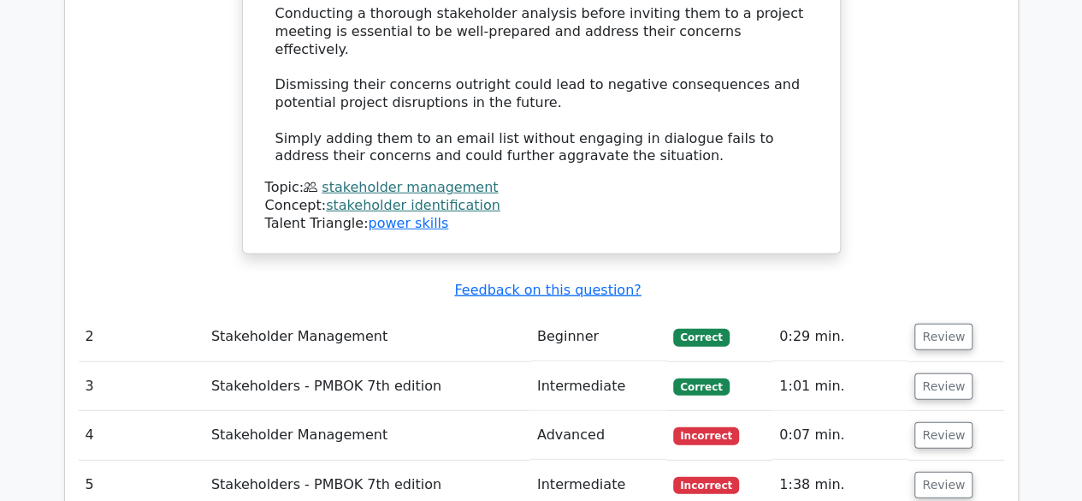
scroll to position [2144, 0]
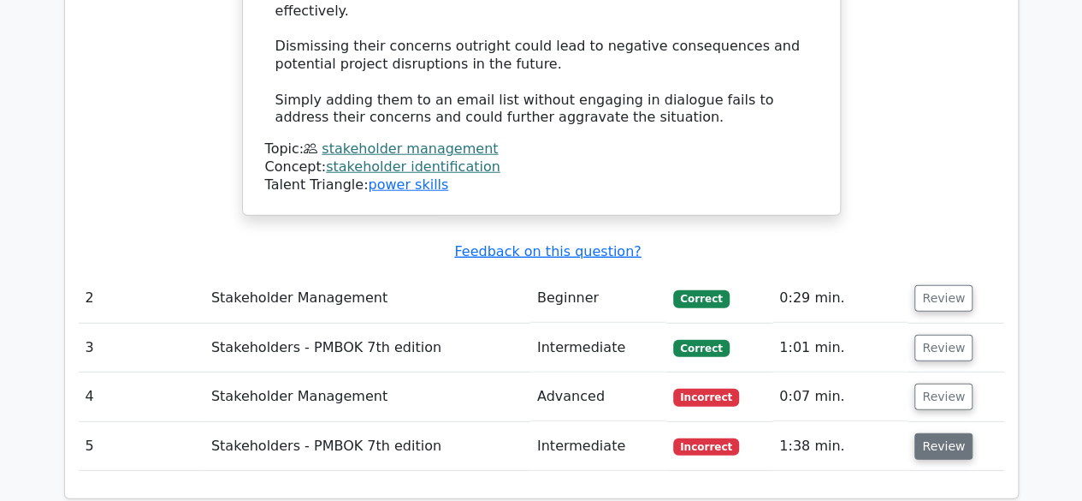
click at [944, 433] on button "Review" at bounding box center [944, 446] width 58 height 27
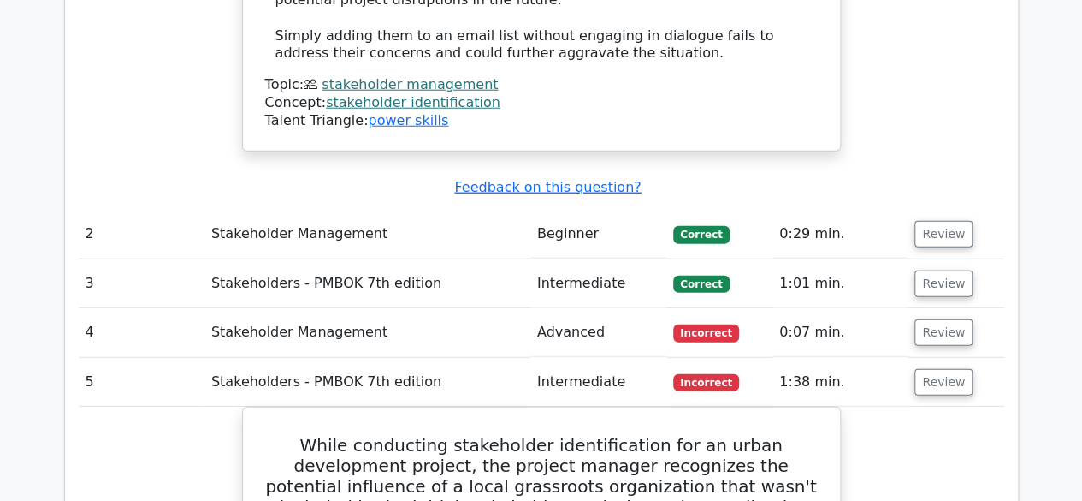
scroll to position [2247, 0]
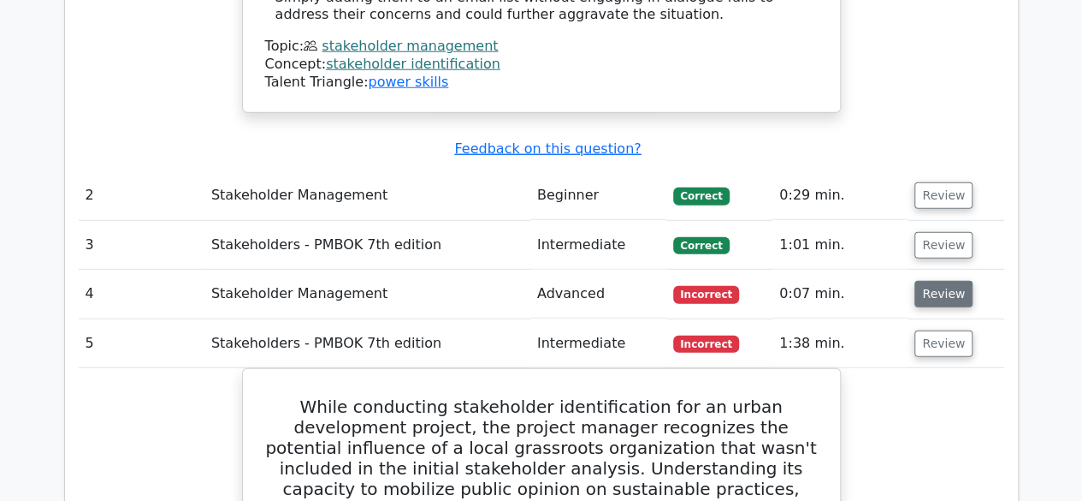
click at [936, 281] on button "Review" at bounding box center [944, 294] width 58 height 27
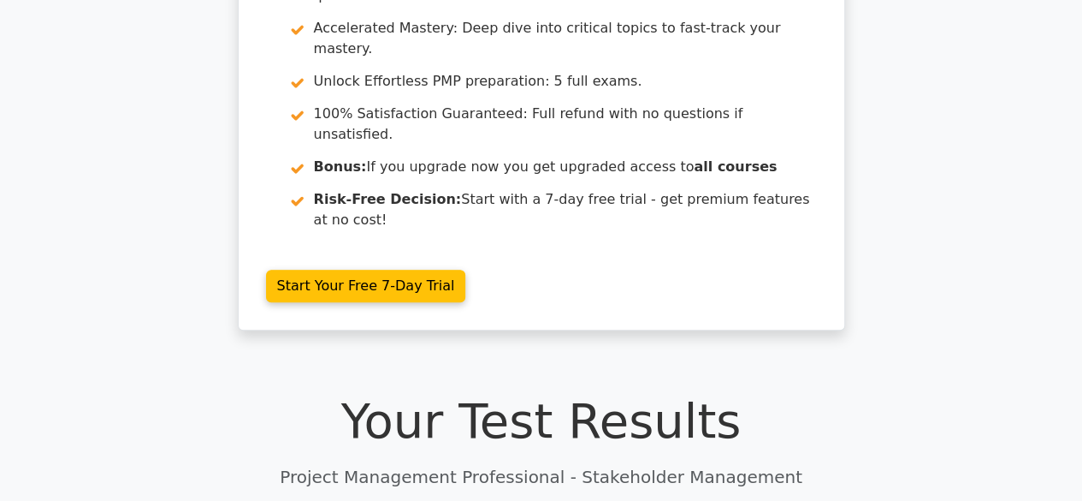
scroll to position [0, 0]
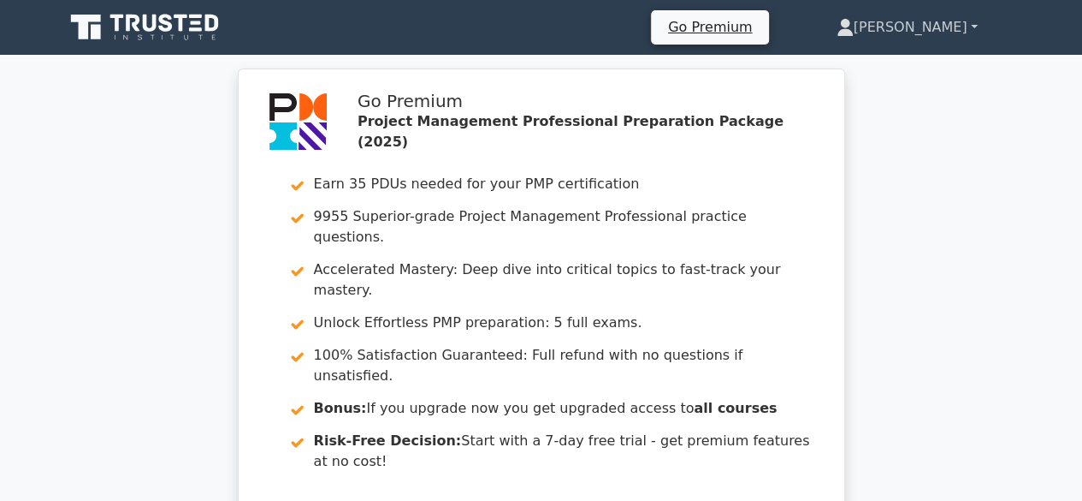
click at [955, 18] on link "[PERSON_NAME]" at bounding box center [907, 27] width 223 height 34
click at [911, 68] on link "Profile" at bounding box center [864, 67] width 135 height 27
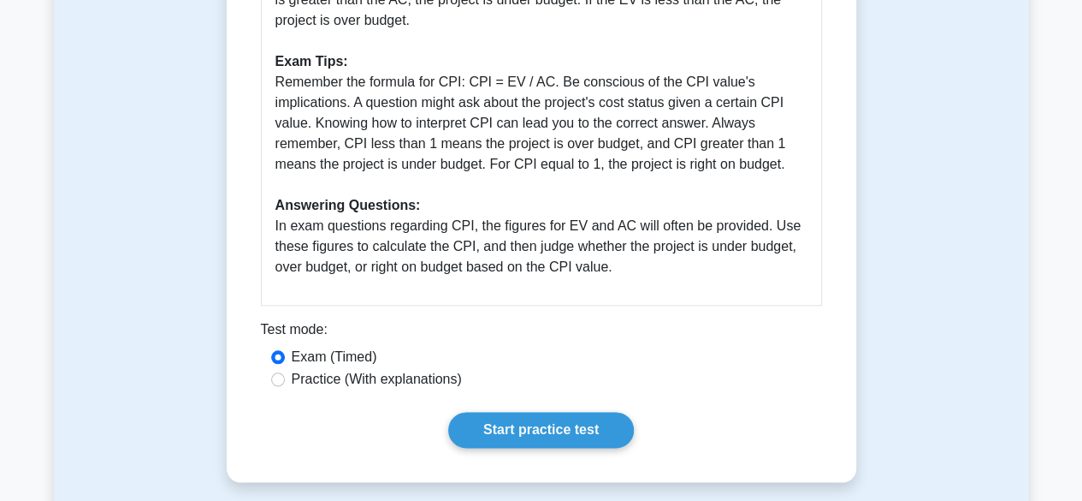
scroll to position [867, 0]
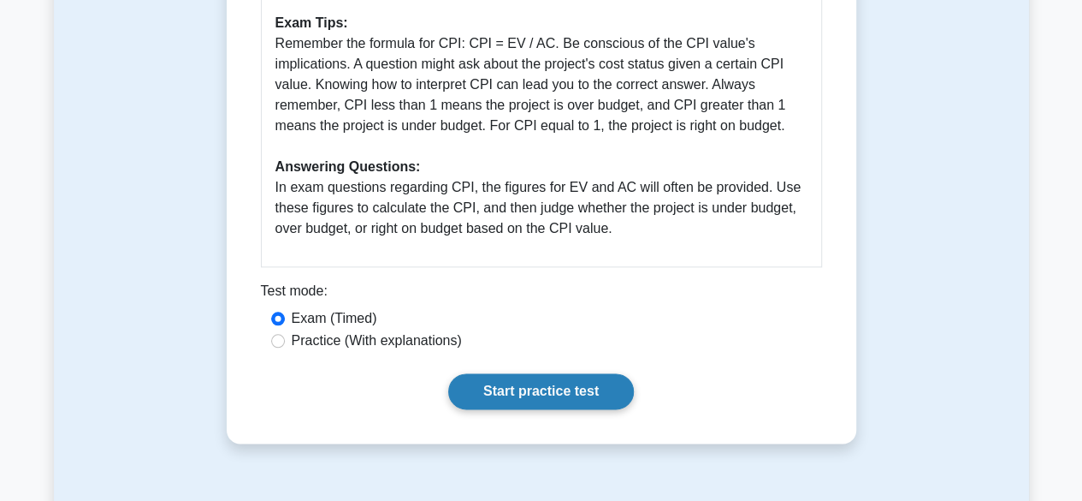
click at [534, 394] on link "Start practice test" at bounding box center [541, 391] width 186 height 36
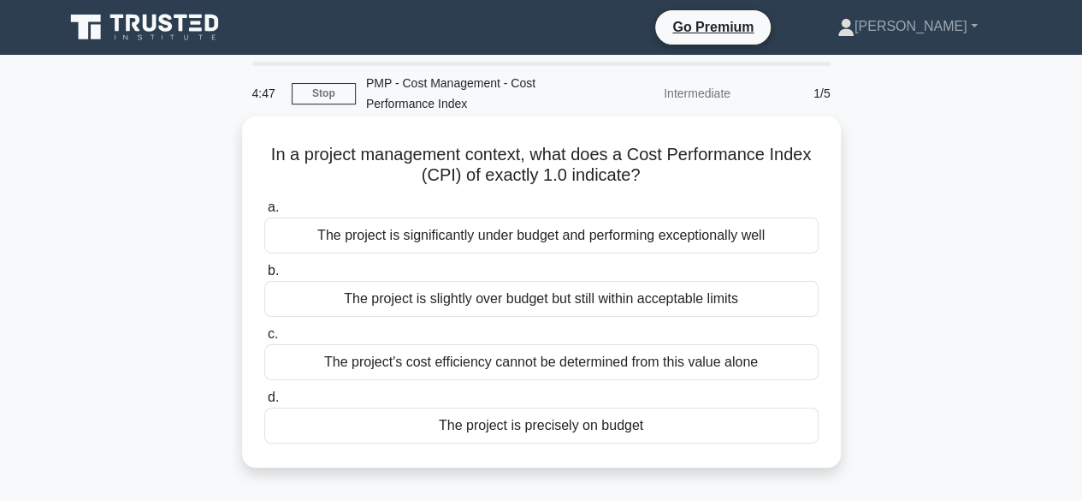
click at [481, 430] on div "The project is precisely on budget" at bounding box center [541, 425] width 554 height 36
click at [264, 403] on input "d. The project is precisely on budget" at bounding box center [264, 397] width 0 height 11
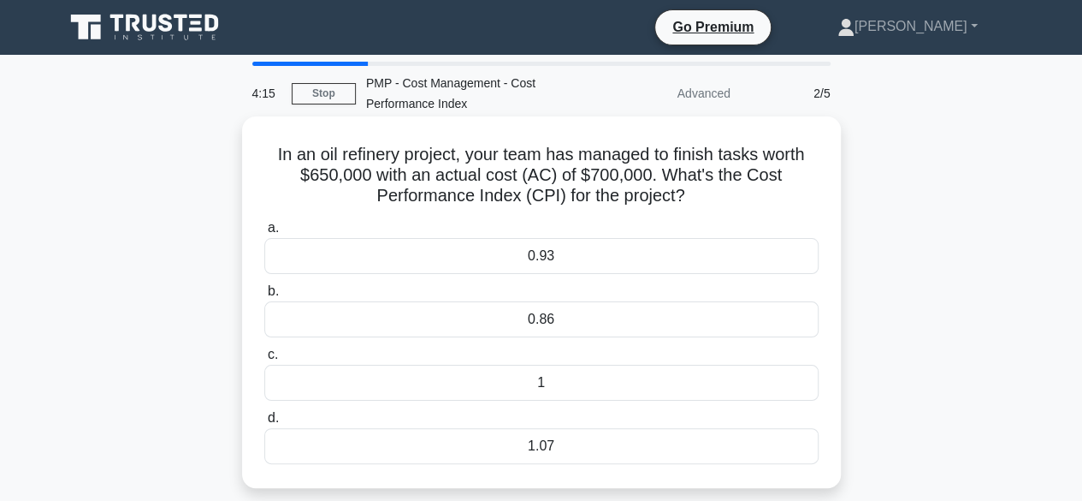
click at [527, 448] on div "1.07" at bounding box center [541, 446] width 554 height 36
click at [264, 424] on input "d. 1.07" at bounding box center [264, 417] width 0 height 11
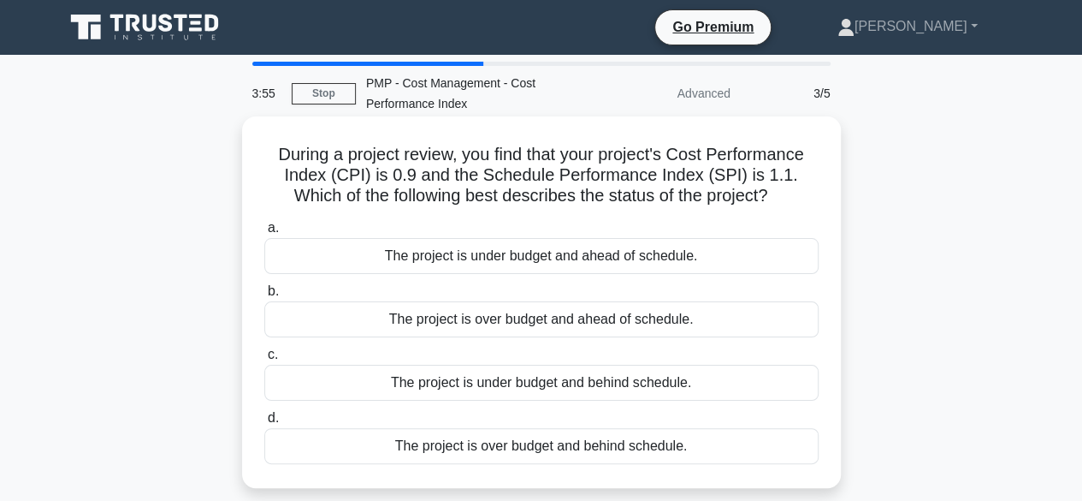
click at [548, 390] on div "The project is under budget and behind schedule." at bounding box center [541, 383] width 554 height 36
click at [264, 360] on input "c. The project is under budget and behind schedule." at bounding box center [264, 354] width 0 height 11
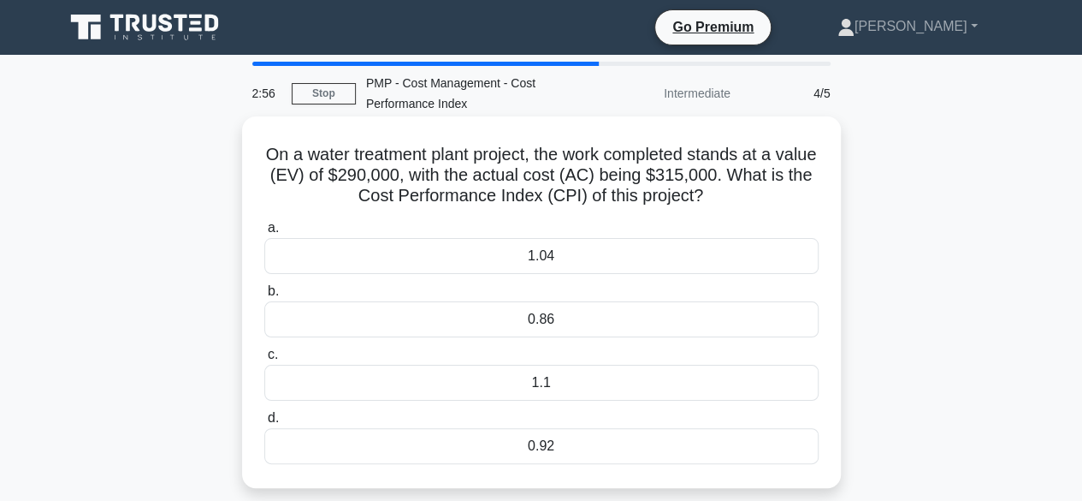
click at [539, 451] on div "0.92" at bounding box center [541, 446] width 554 height 36
click at [264, 424] on input "d. 0.92" at bounding box center [264, 417] width 0 height 11
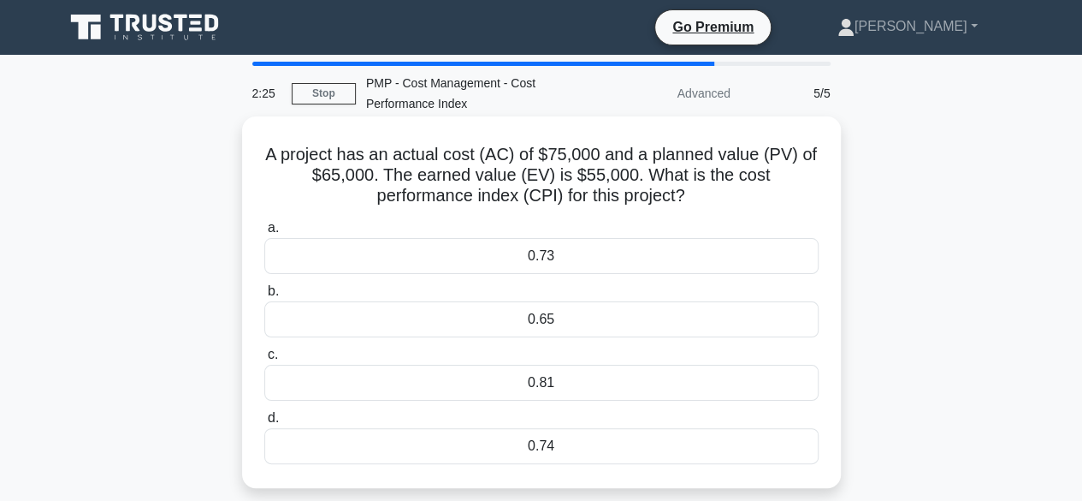
click at [508, 256] on div "0.73" at bounding box center [541, 256] width 554 height 36
click at [264, 234] on input "a. 0.73" at bounding box center [264, 227] width 0 height 11
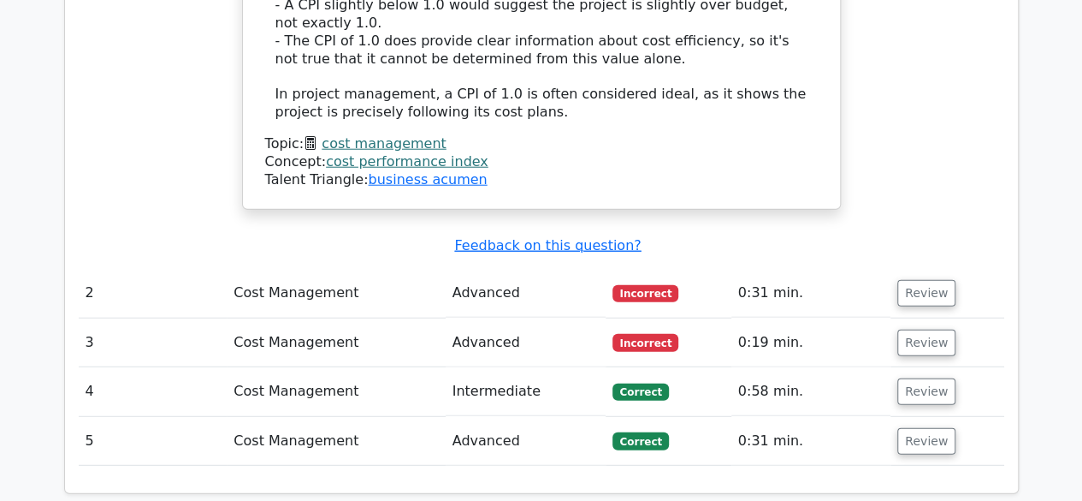
scroll to position [2144, 0]
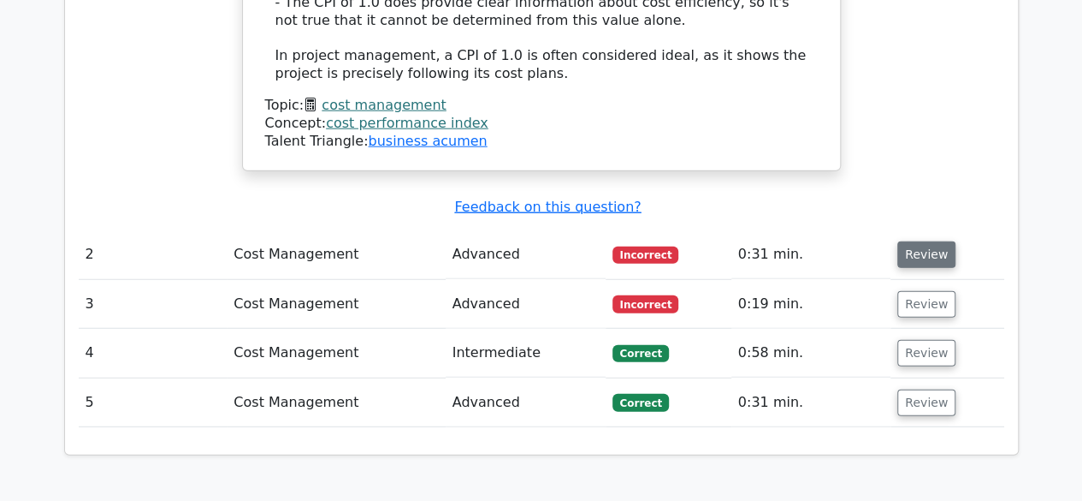
click at [914, 241] on button "Review" at bounding box center [927, 254] width 58 height 27
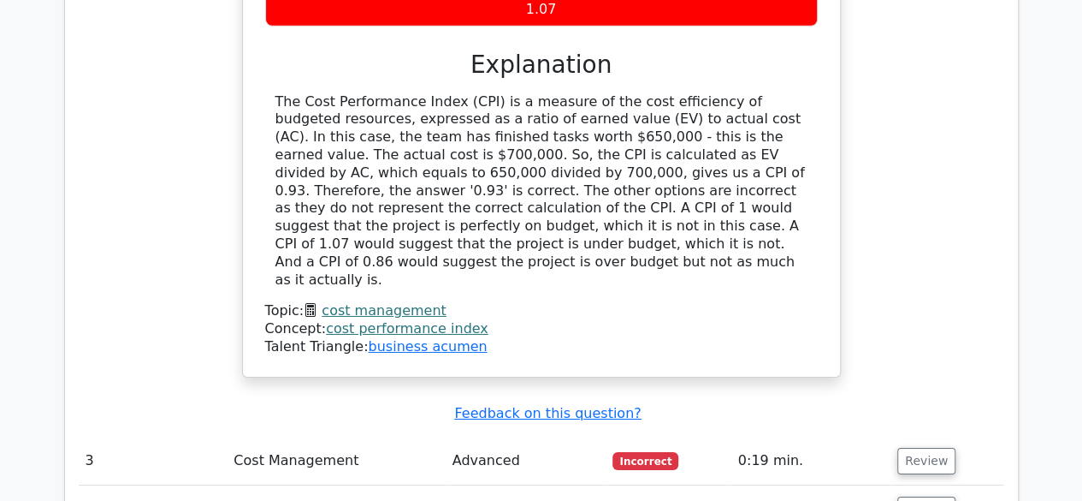
scroll to position [2726, 0]
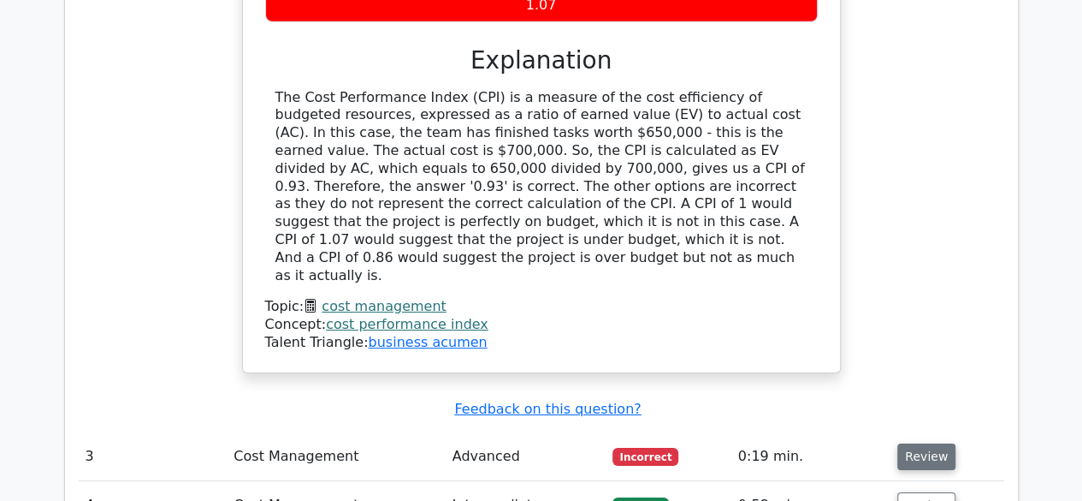
click at [924, 443] on button "Review" at bounding box center [927, 456] width 58 height 27
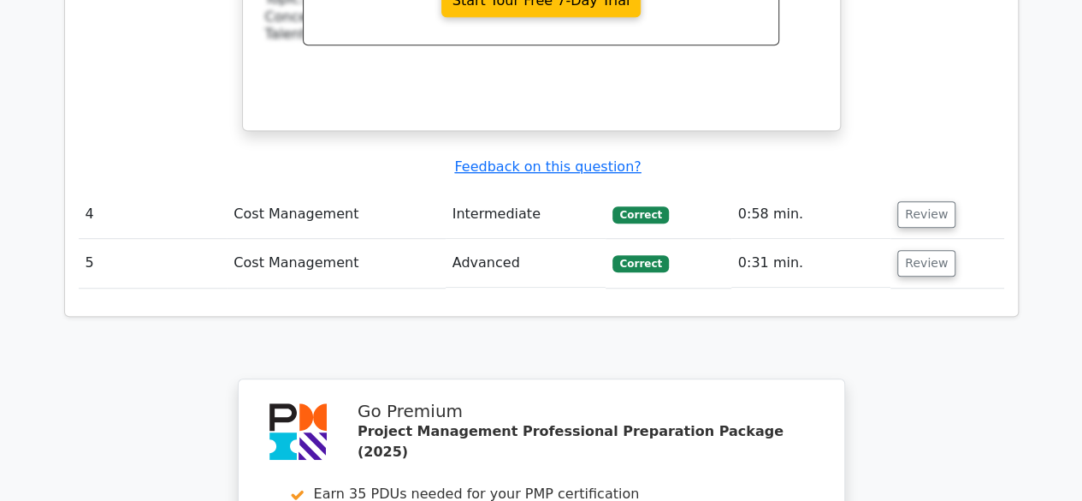
scroll to position [3787, 0]
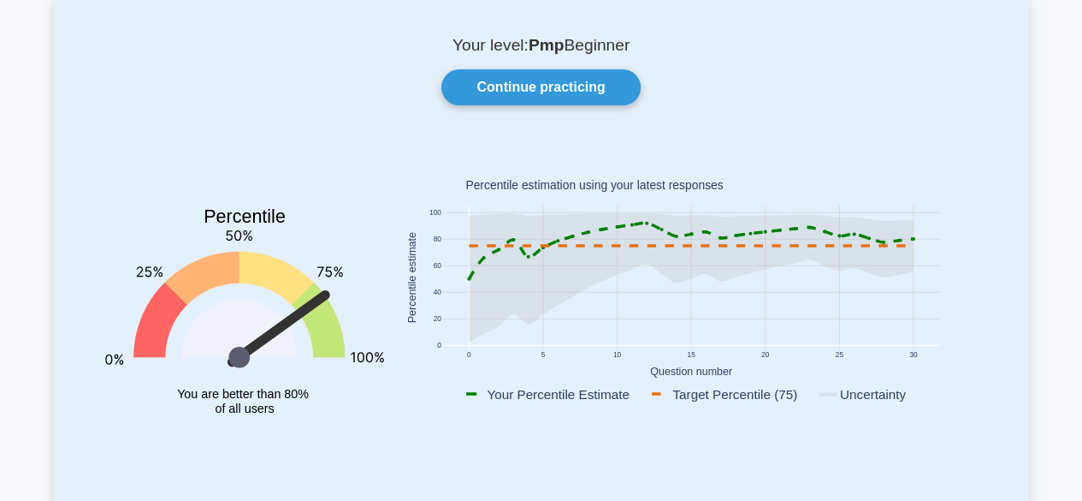
scroll to position [103, 0]
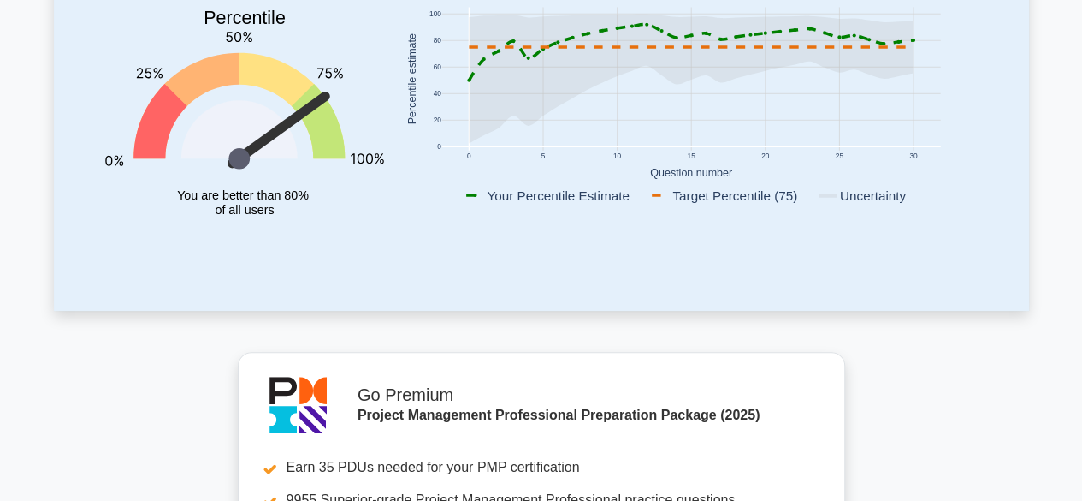
scroll to position [0, 0]
